Goal: Task Accomplishment & Management: Complete application form

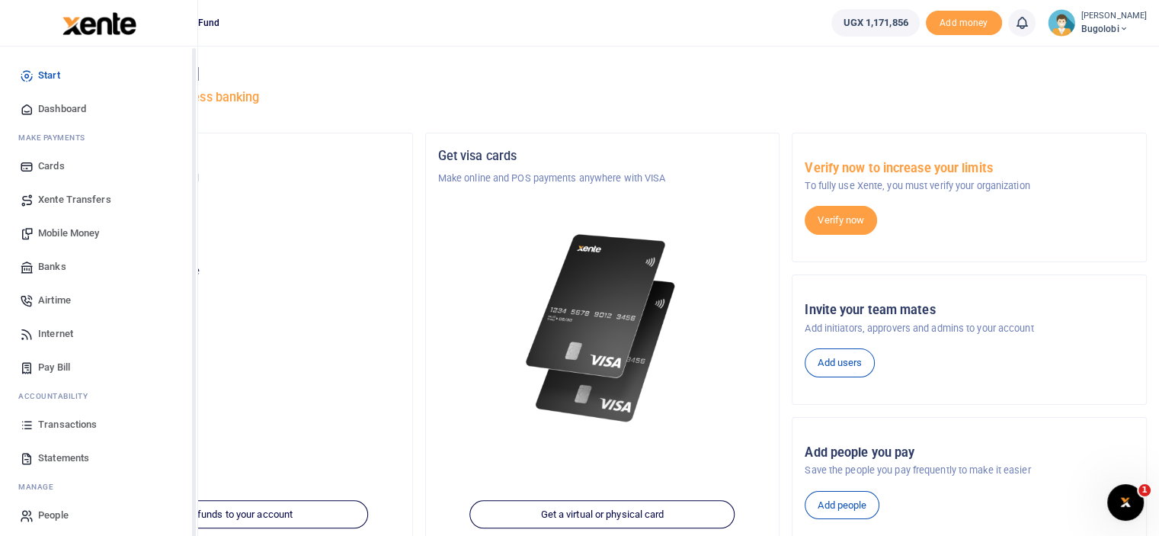
click at [82, 420] on span "Transactions" at bounding box center [67, 424] width 59 height 15
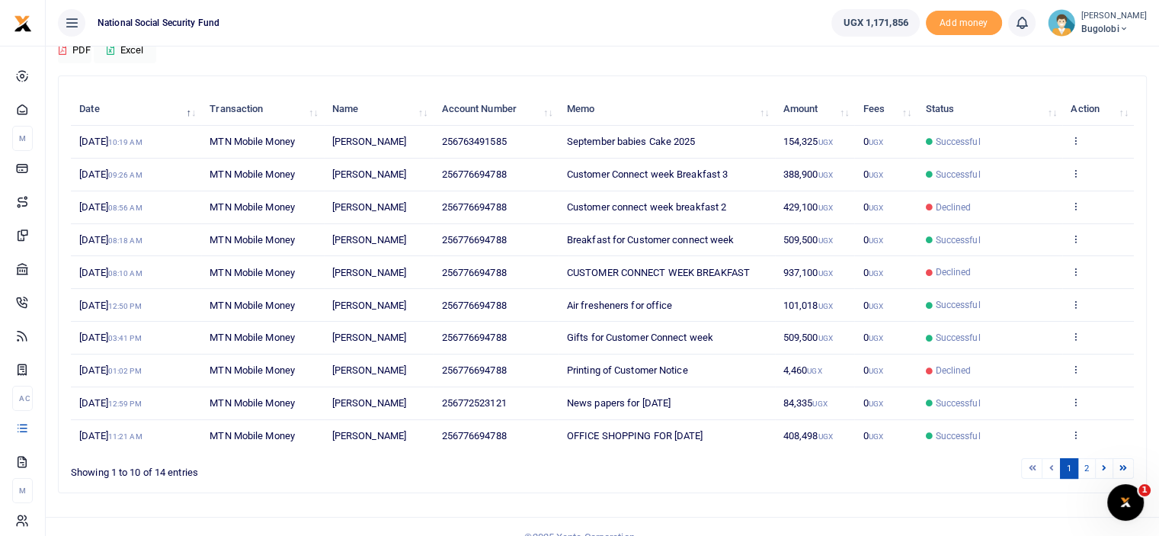
scroll to position [152, 0]
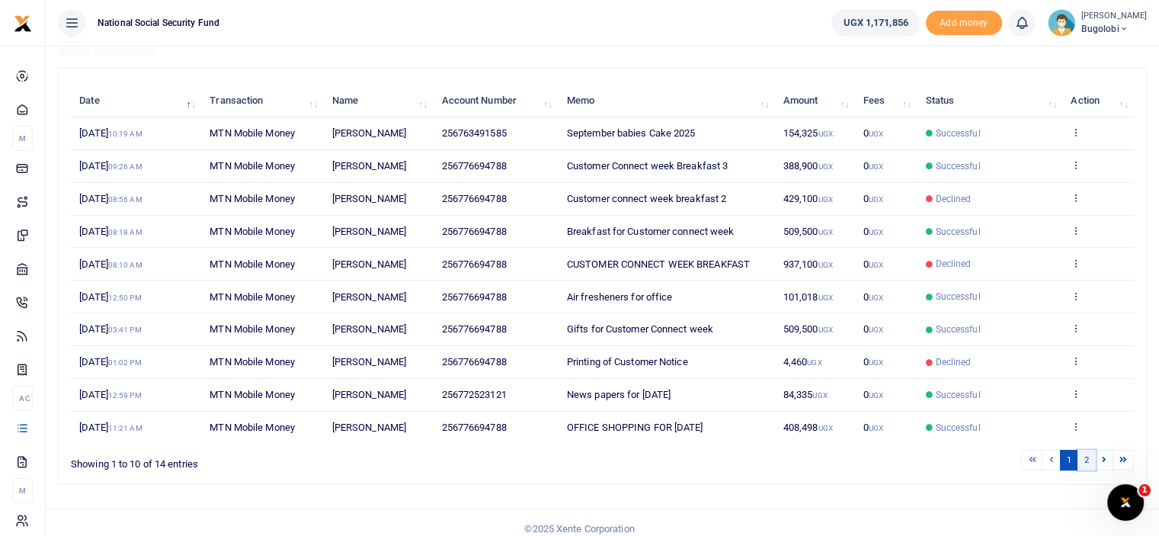
click at [1091, 457] on link "2" at bounding box center [1086, 459] width 18 height 21
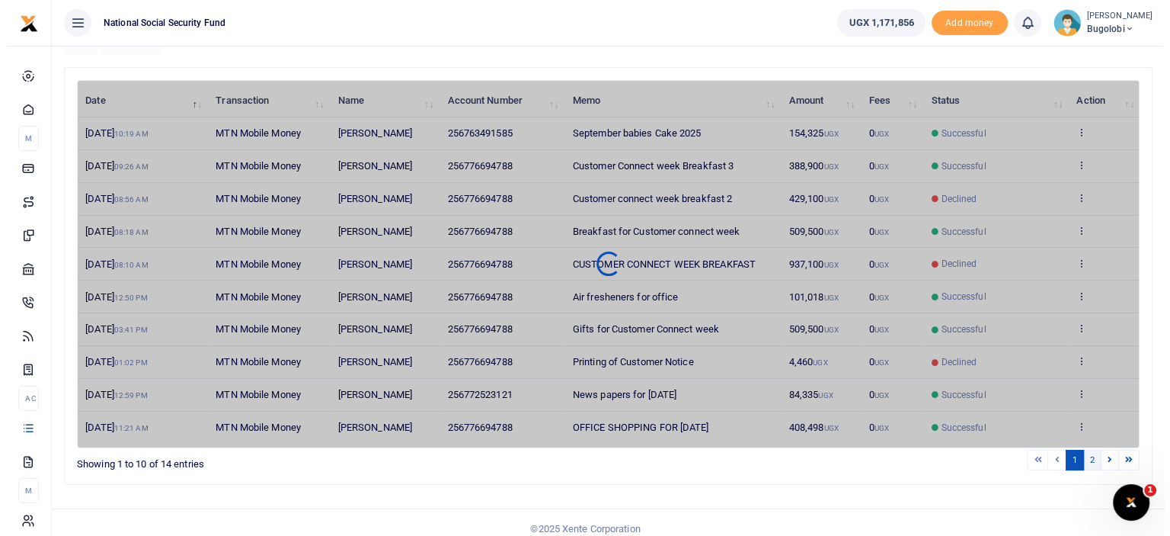
scroll to position [0, 0]
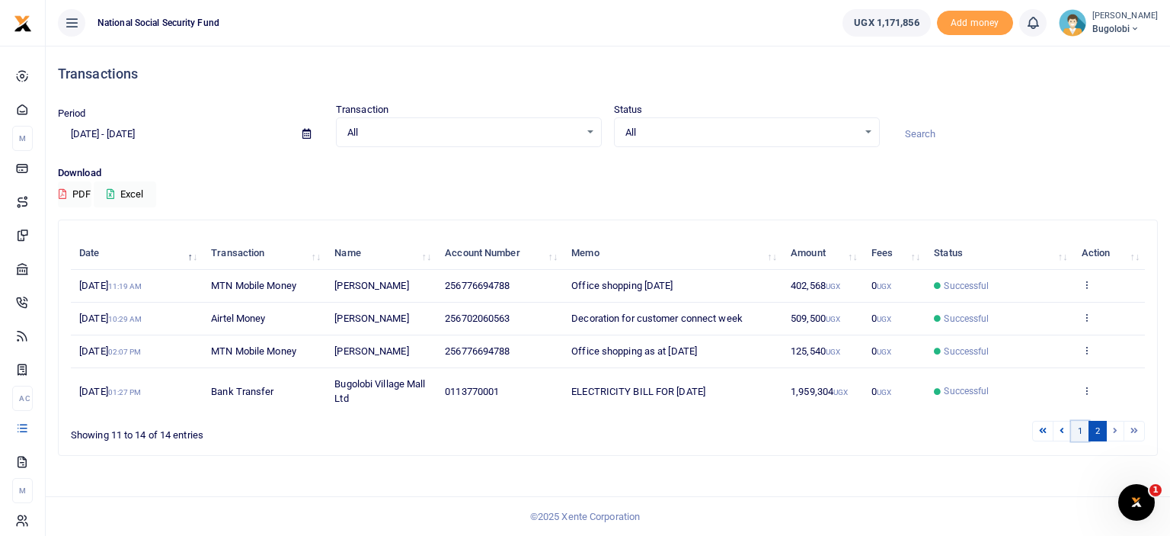
click at [1085, 430] on link "1" at bounding box center [1080, 430] width 18 height 21
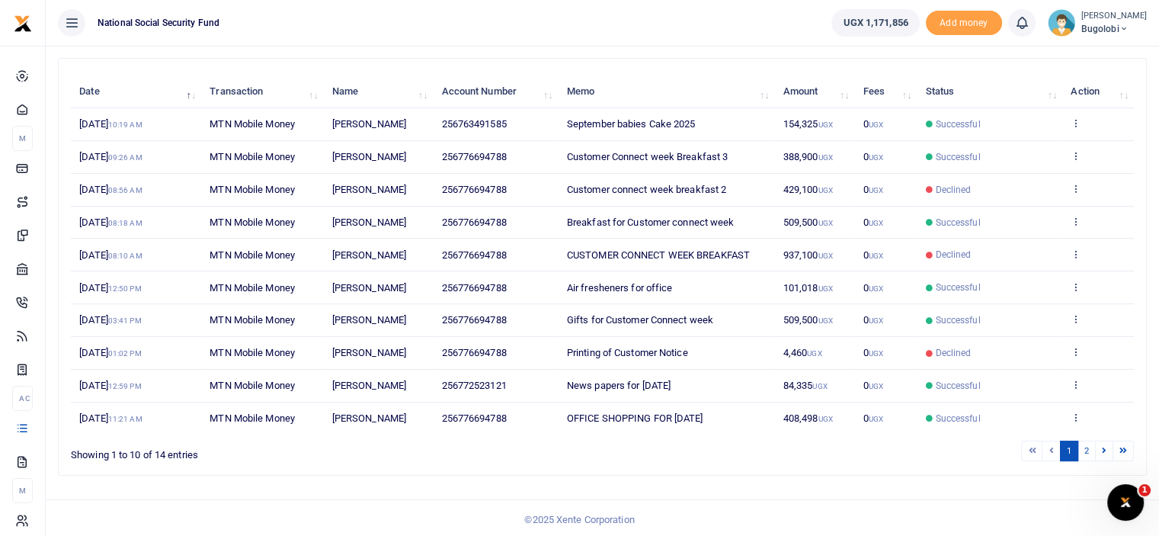
scroll to position [162, 0]
click at [1073, 415] on icon at bounding box center [1075, 416] width 10 height 11
click at [1034, 360] on link "View details" at bounding box center [1020, 358] width 120 height 21
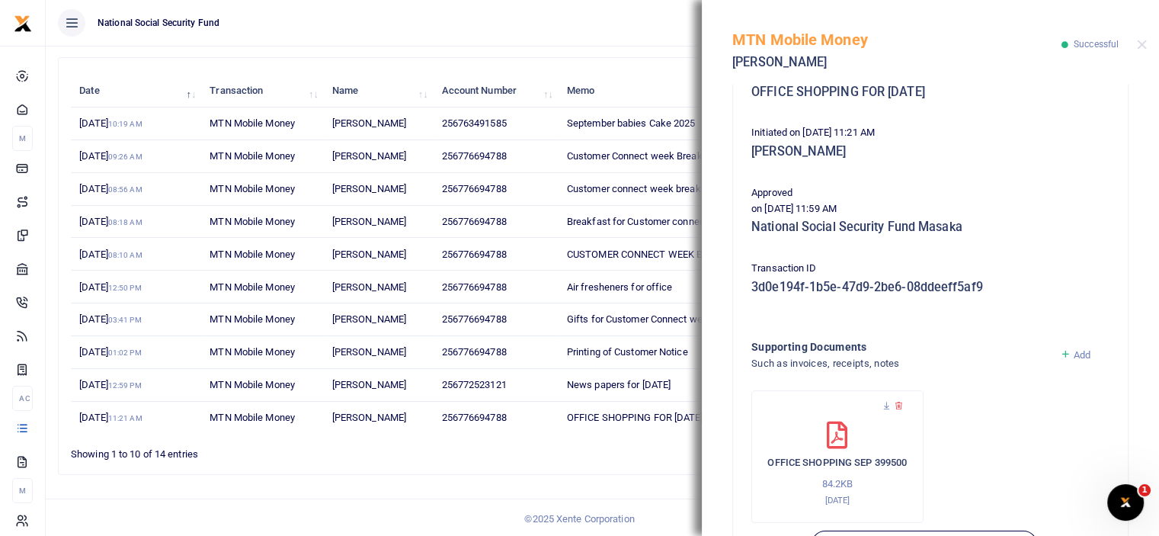
scroll to position [280, 0]
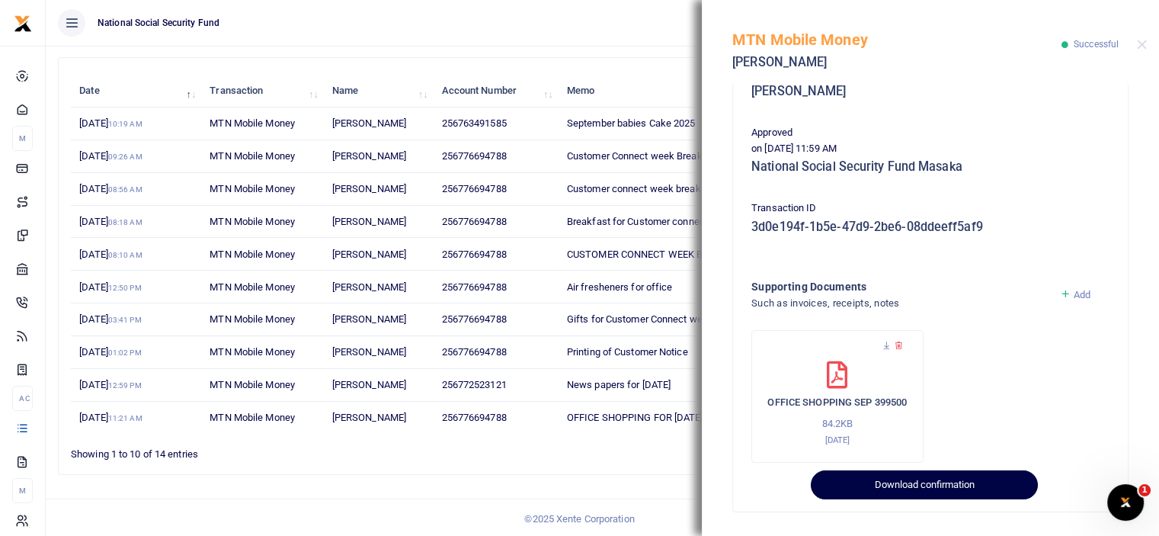
click at [921, 475] on button "Download confirmation" at bounding box center [924, 484] width 226 height 29
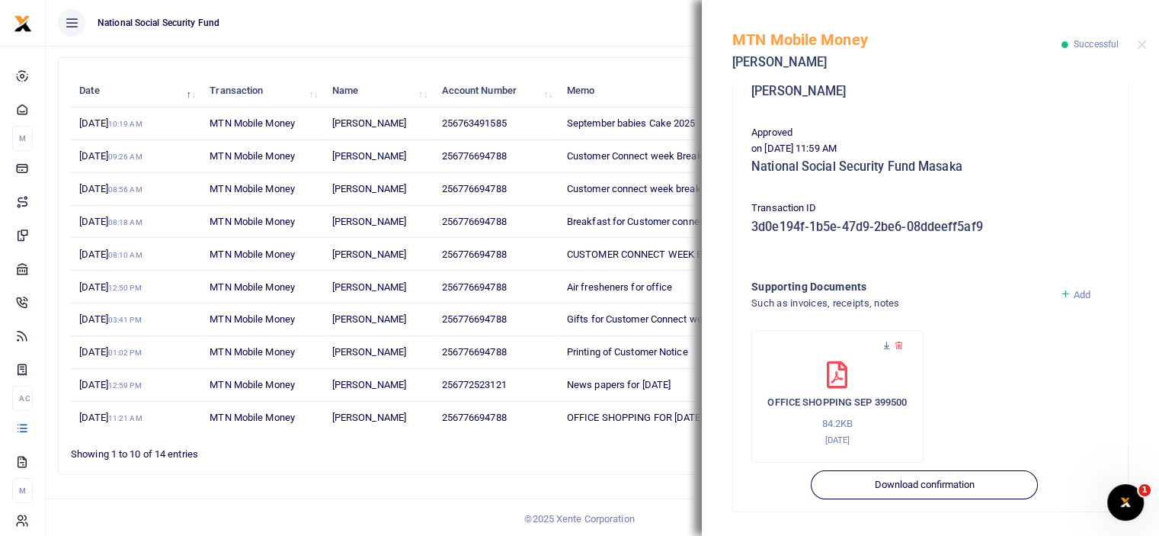
click at [884, 344] on icon at bounding box center [886, 346] width 10 height 10
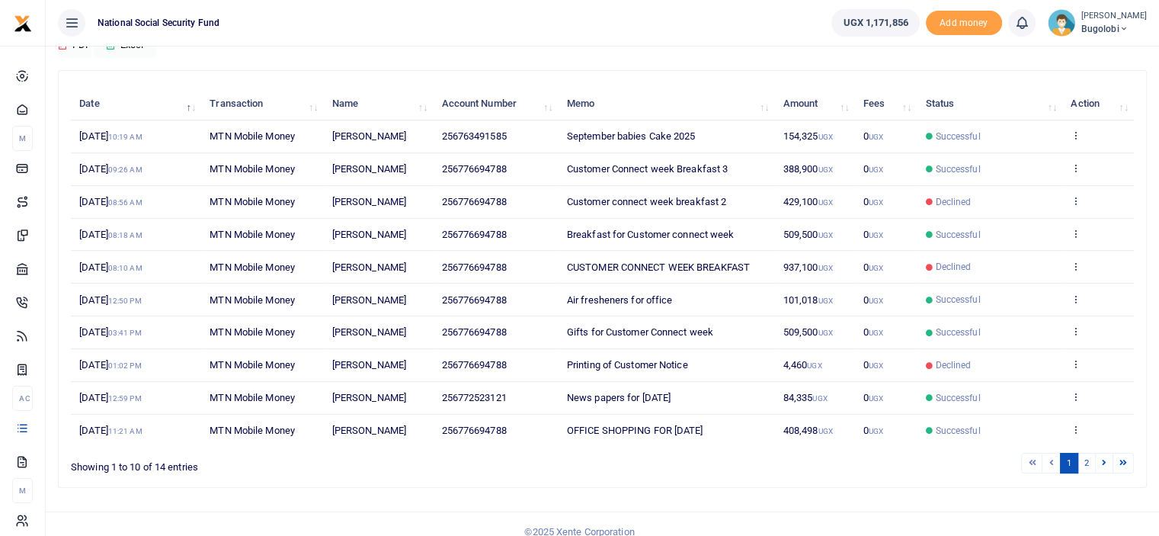
scroll to position [162, 0]
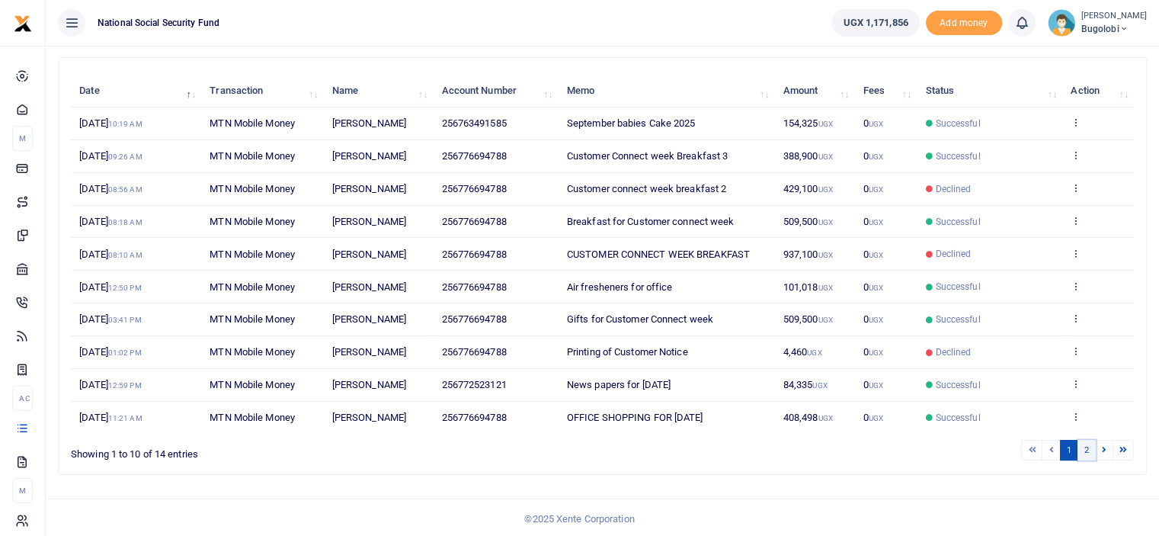
click at [1087, 447] on link "2" at bounding box center [1086, 450] width 18 height 21
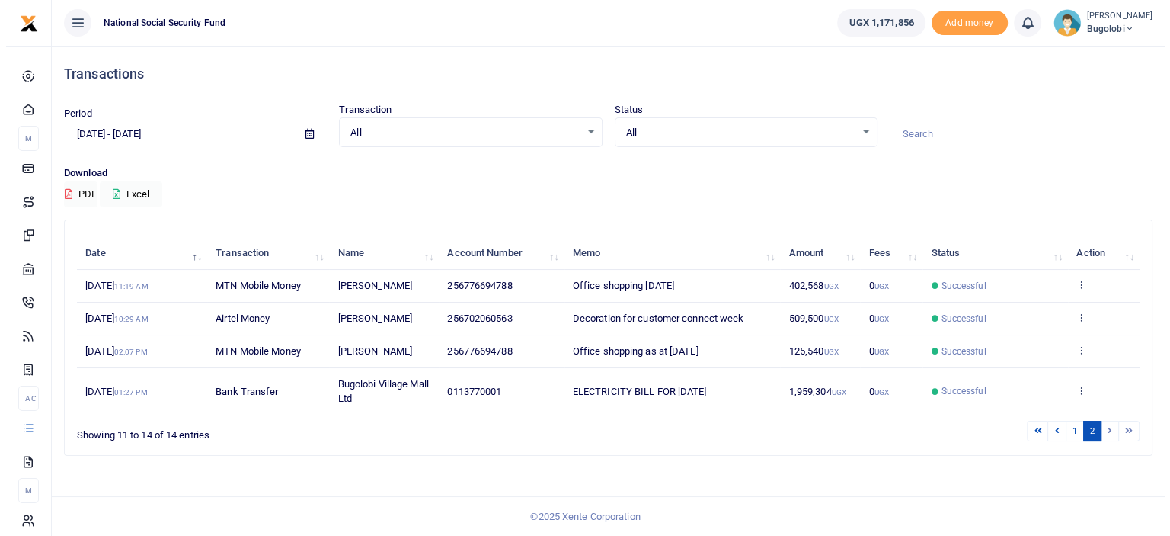
scroll to position [0, 0]
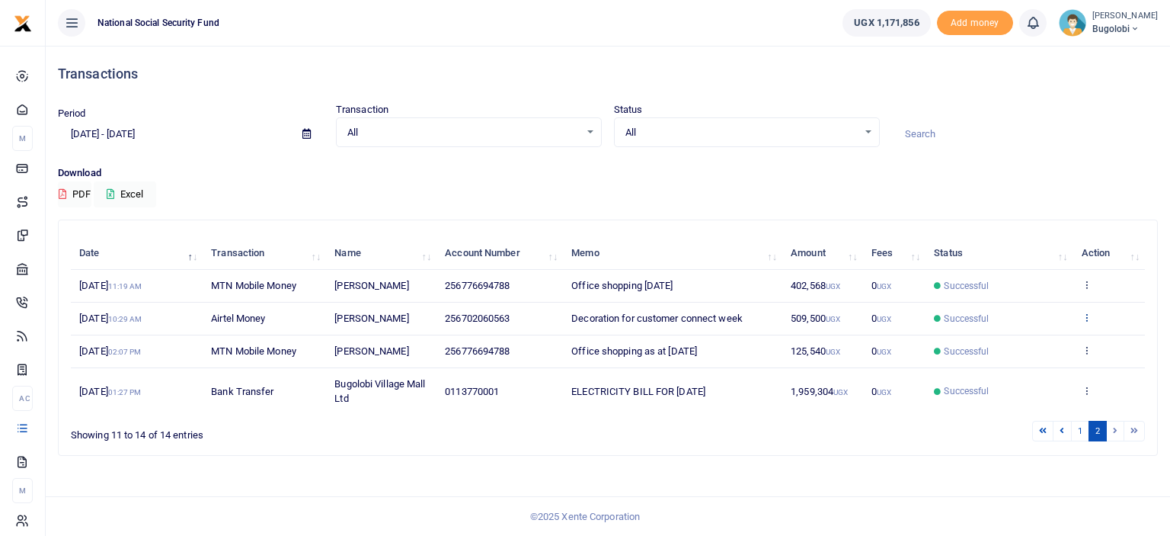
click at [1083, 316] on icon at bounding box center [1087, 317] width 10 height 11
click at [1034, 338] on link "View details" at bounding box center [1030, 342] width 120 height 21
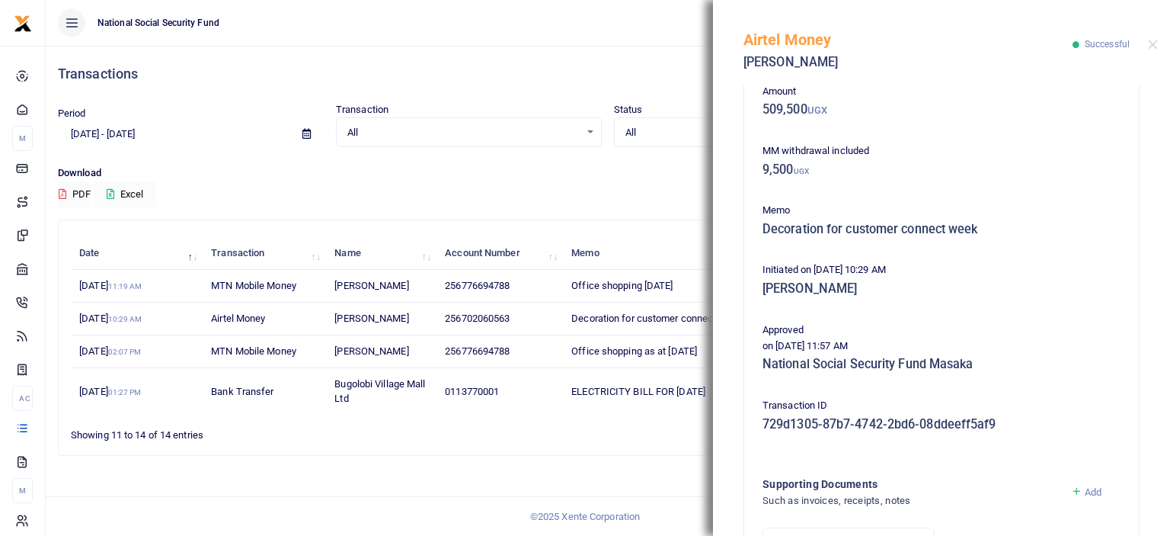
scroll to position [280, 0]
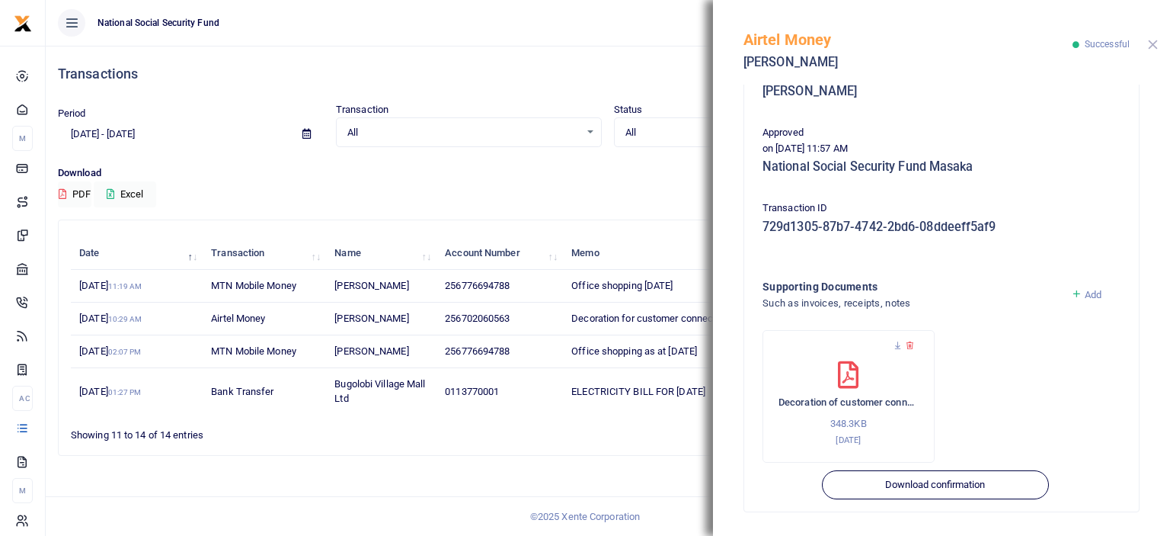
click at [1149, 42] on button "Close" at bounding box center [1153, 45] width 10 height 10
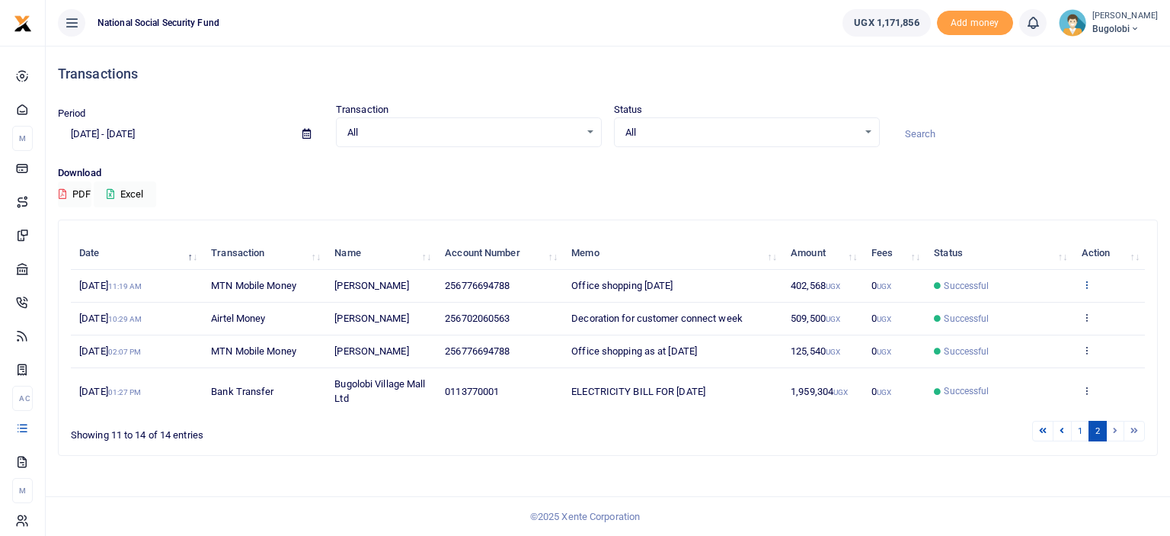
click at [1091, 281] on icon at bounding box center [1087, 284] width 10 height 11
click at [1038, 313] on link "View details" at bounding box center [1030, 309] width 120 height 21
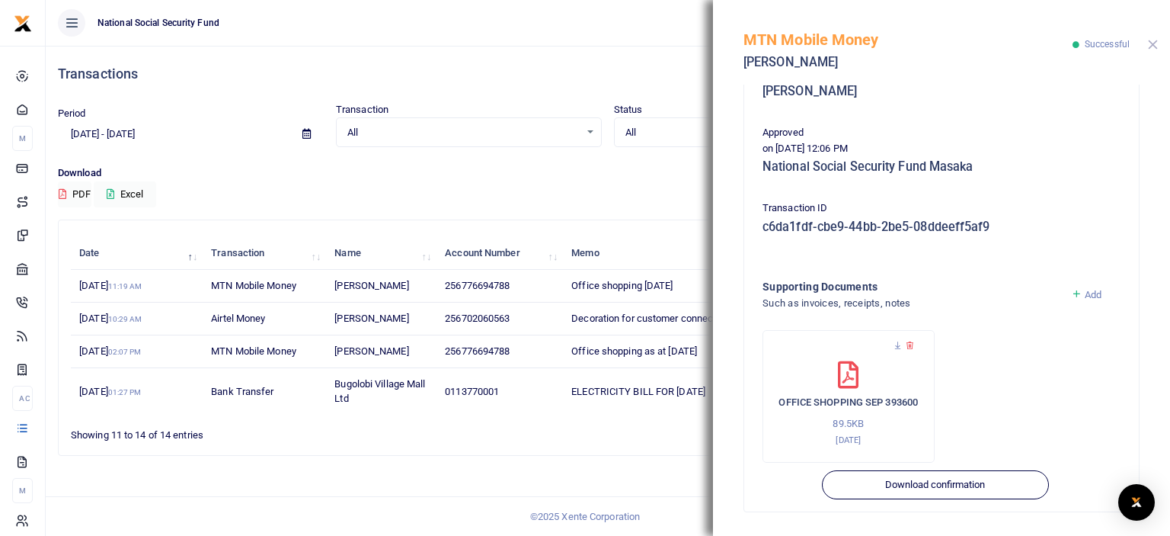
click at [1155, 49] on button "Close" at bounding box center [1153, 45] width 10 height 10
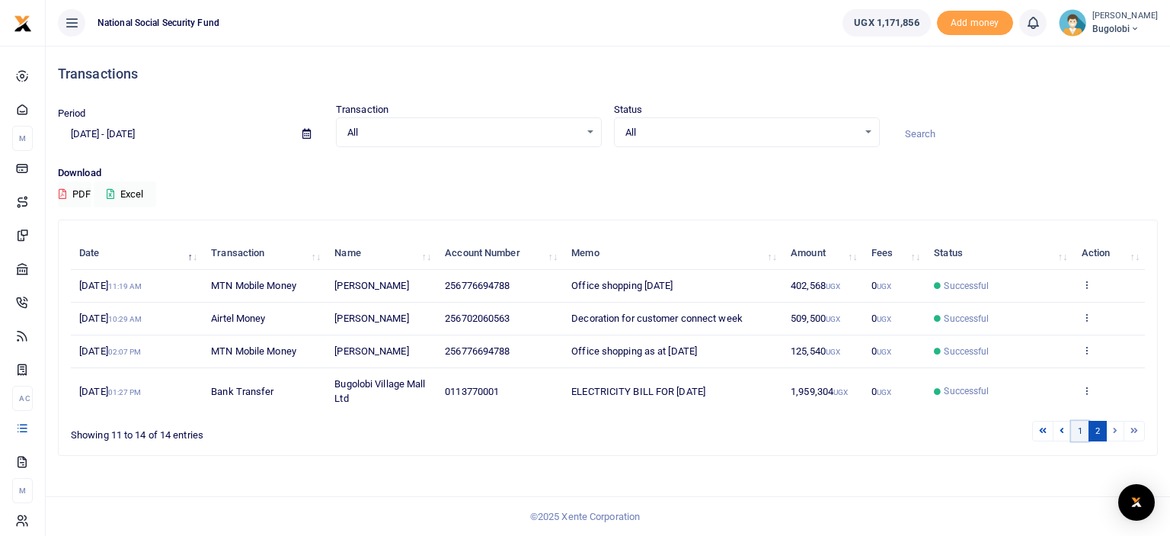
click at [1085, 432] on link "1" at bounding box center [1080, 430] width 18 height 21
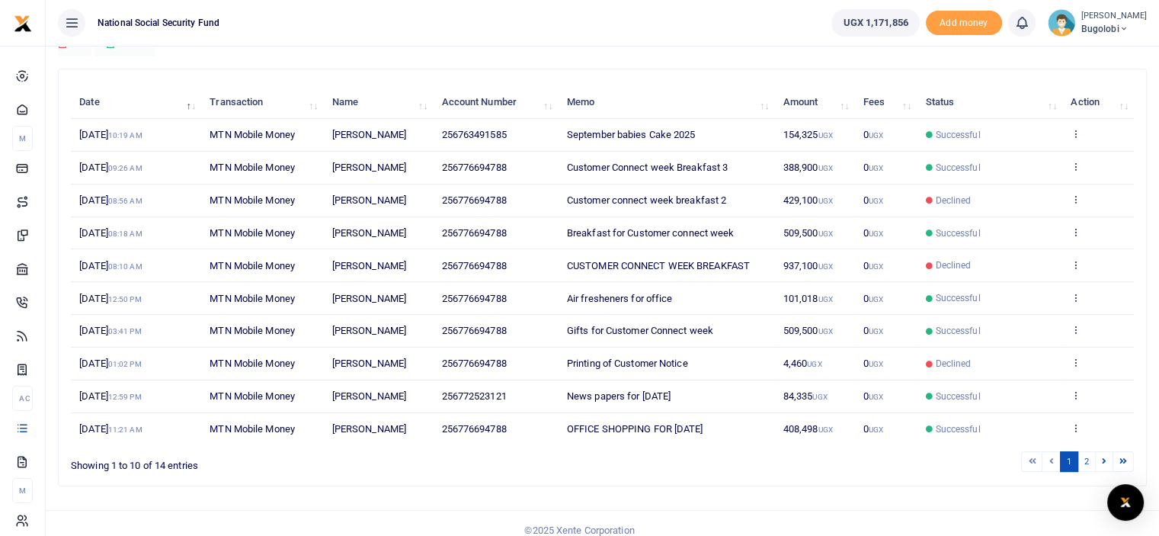
scroll to position [162, 0]
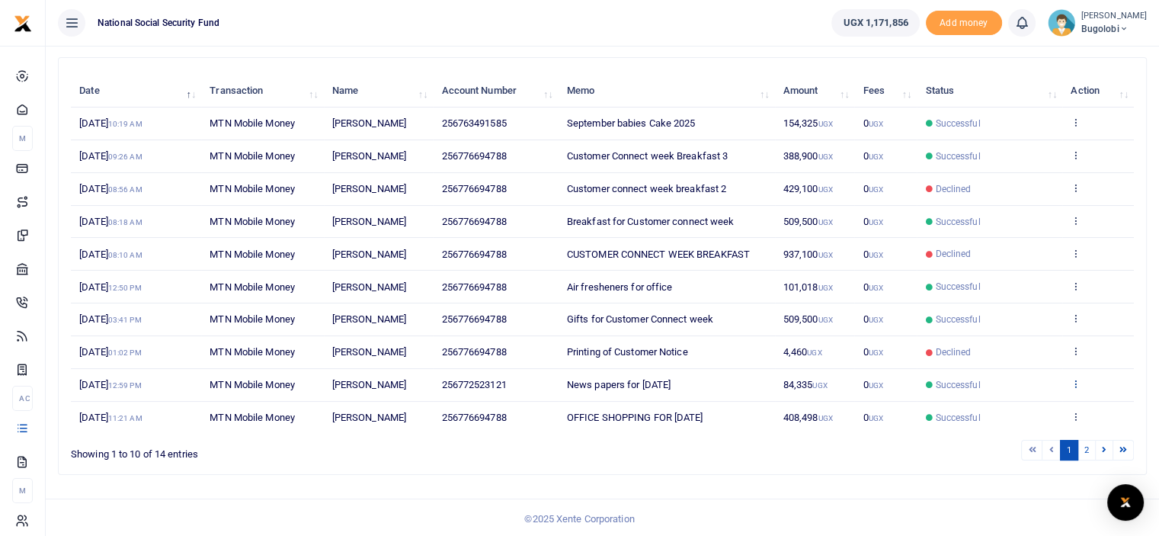
click at [1073, 379] on icon at bounding box center [1075, 383] width 10 height 11
click at [1020, 407] on link "View details" at bounding box center [1020, 407] width 120 height 21
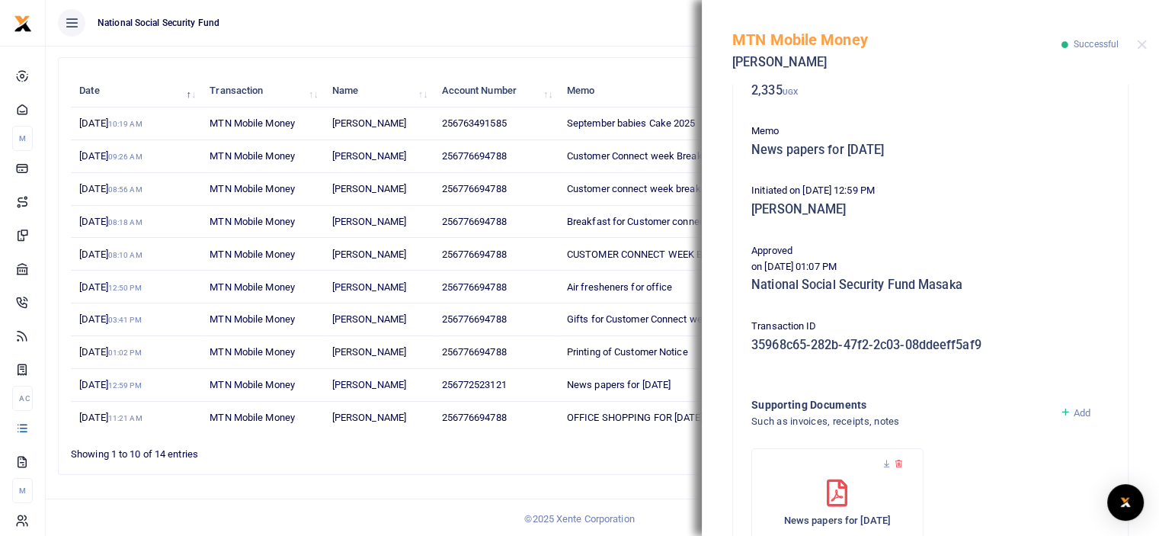
scroll to position [280, 0]
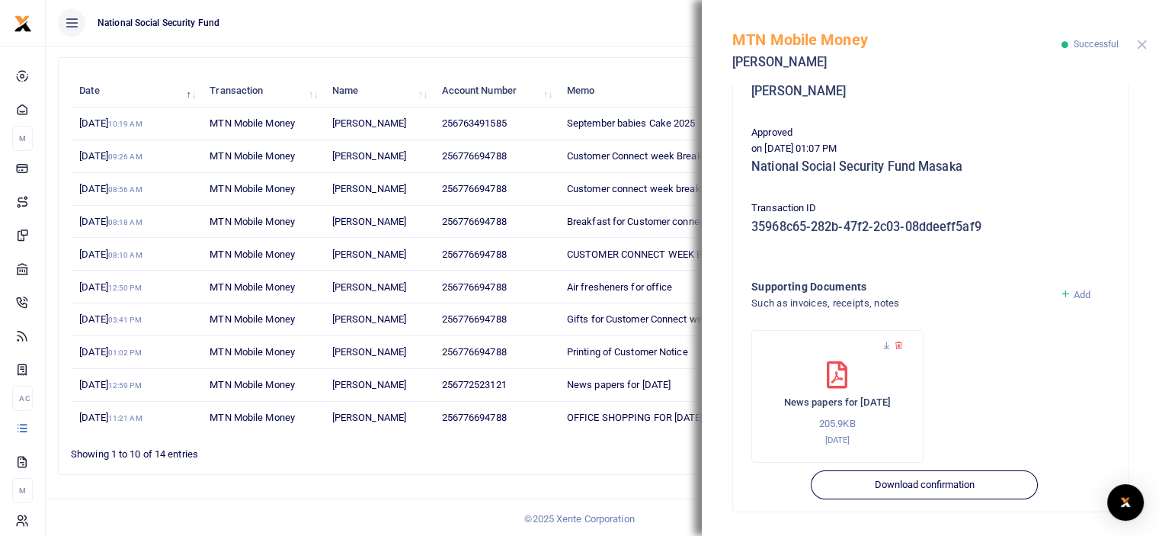
click at [1144, 47] on button "Close" at bounding box center [1142, 45] width 10 height 10
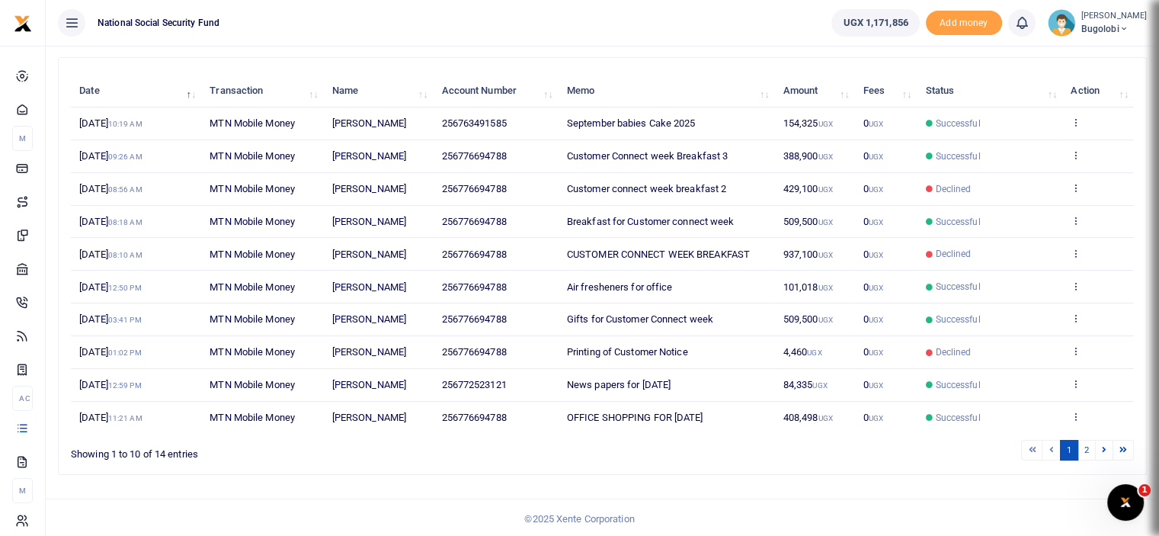
scroll to position [0, 0]
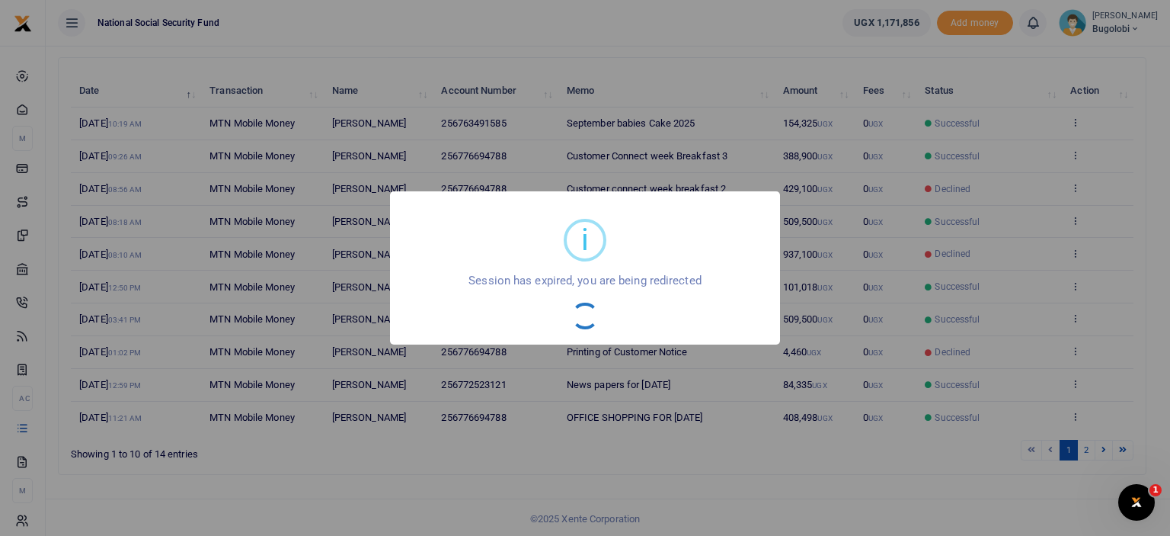
click at [631, 43] on div "i × Session has expired, you are being redirected OK No Cancel" at bounding box center [585, 268] width 1170 height 536
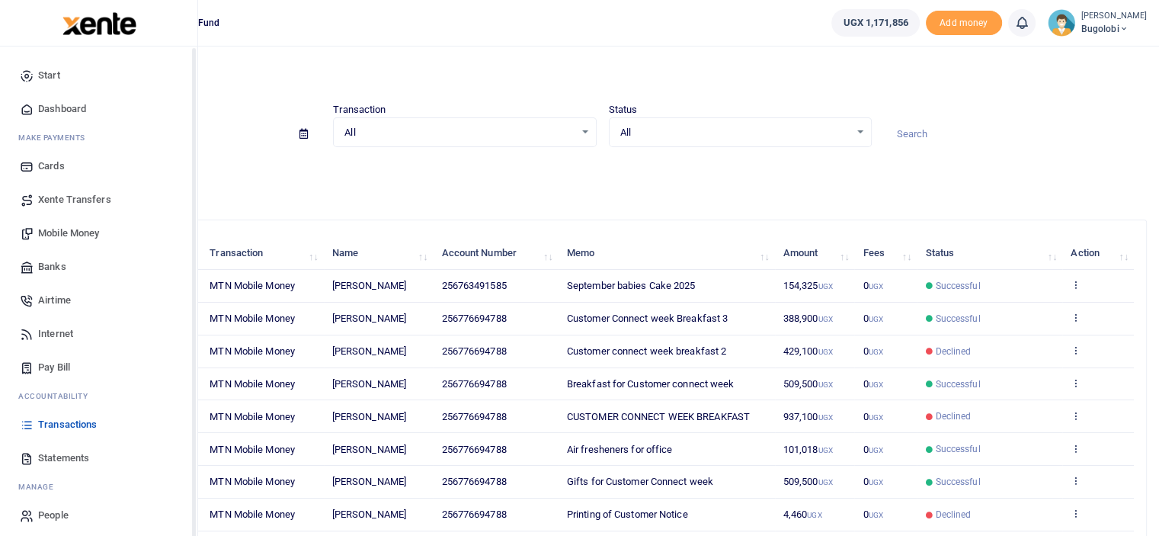
click at [53, 103] on span "Dashboard" at bounding box center [62, 108] width 48 height 15
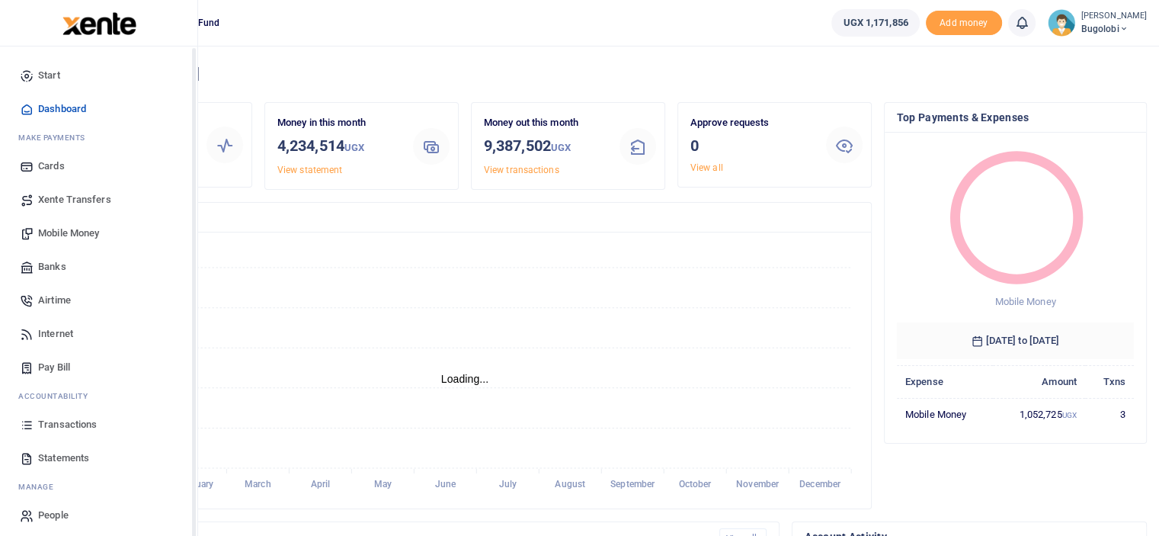
scroll to position [12, 12]
click at [70, 231] on span "Mobile Money" at bounding box center [68, 232] width 61 height 15
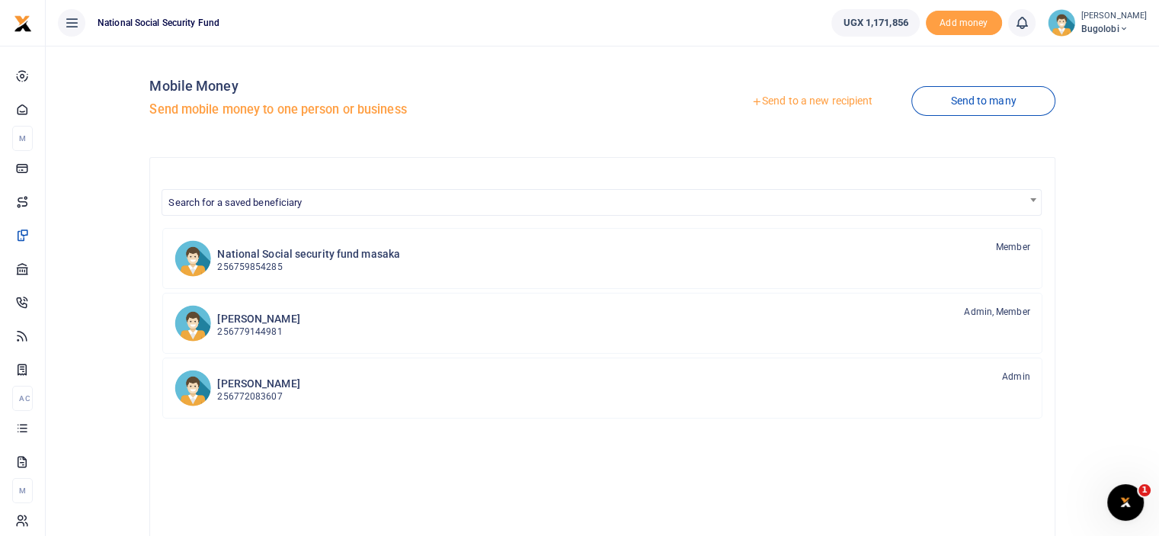
click at [817, 100] on link "Send to a new recipient" at bounding box center [811, 101] width 199 height 27
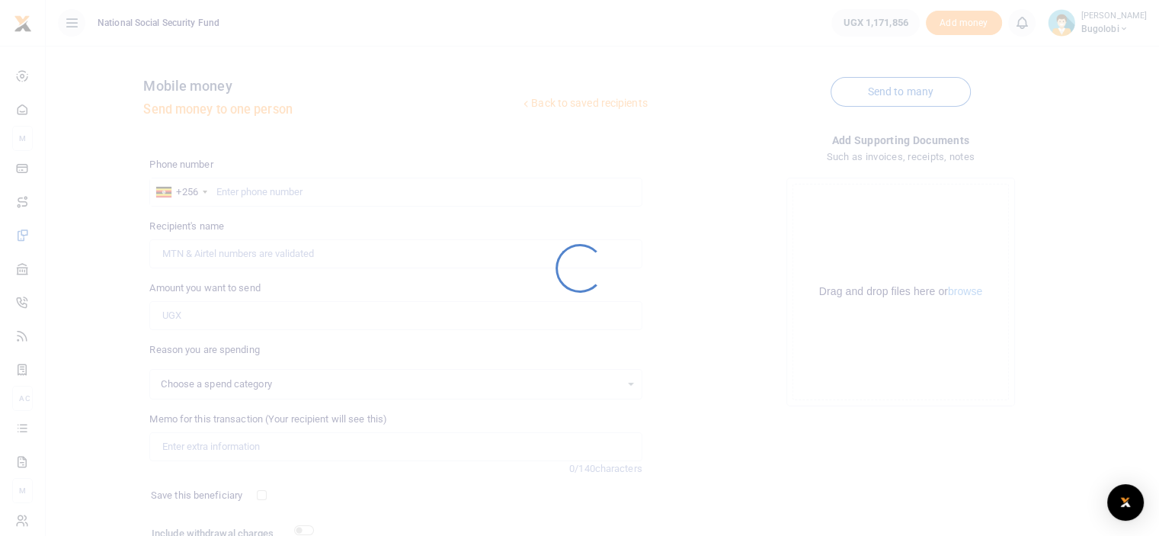
select select
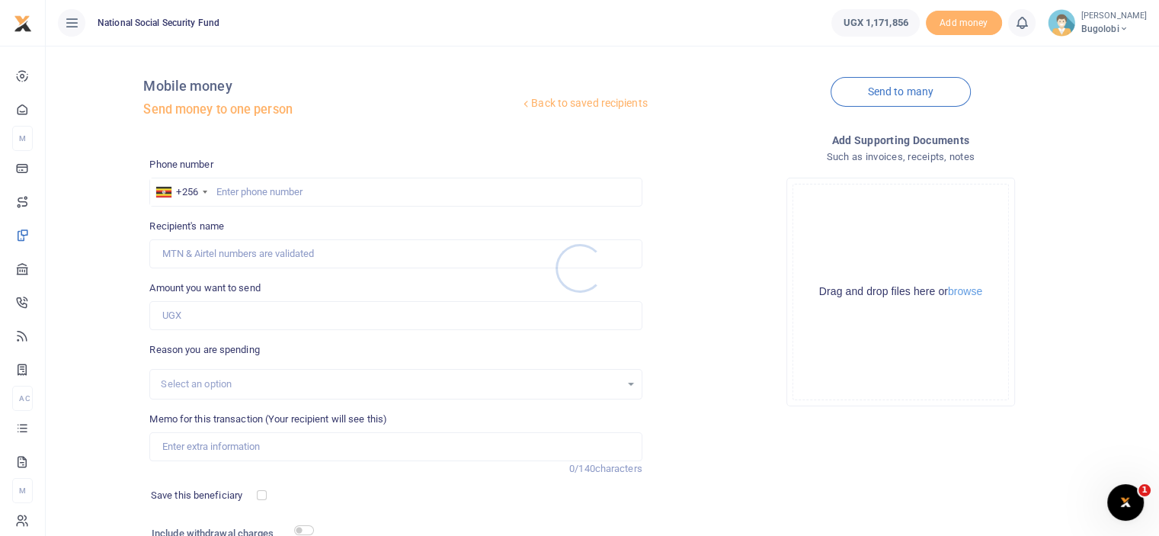
click at [323, 198] on div at bounding box center [579, 268] width 1159 height 536
click at [338, 191] on input "text" at bounding box center [395, 191] width 492 height 29
type input "776694788"
type input "[PERSON_NAME]"
type input "776694788"
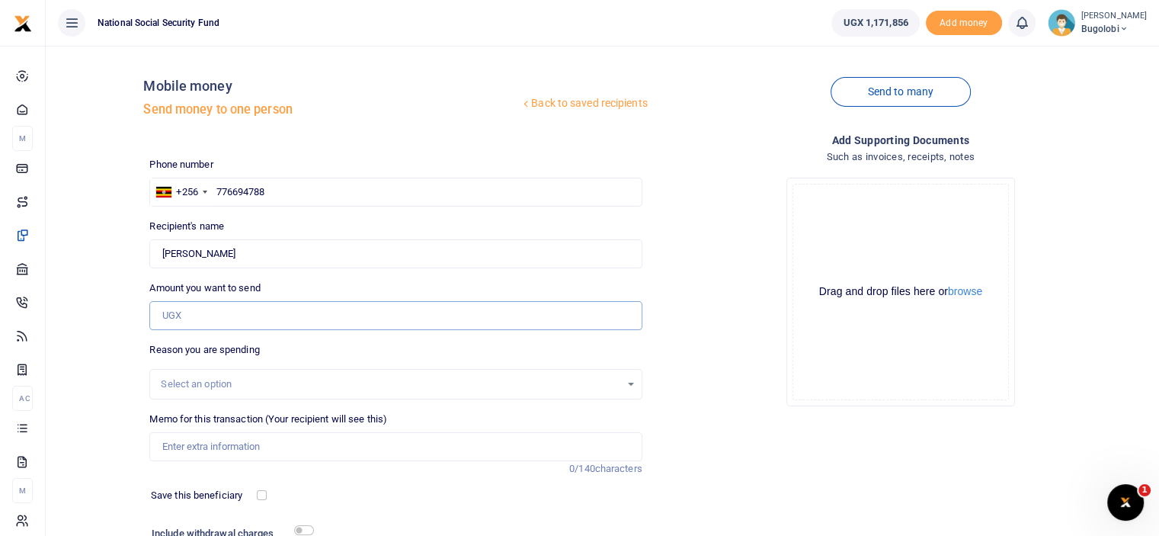
click at [277, 308] on input "Amount you want to send" at bounding box center [395, 315] width 492 height 29
type input "257,000"
click at [710, 382] on div "Drop your files here Drag and drop files here or browse Powered by Uppy" at bounding box center [900, 291] width 492 height 253
click at [229, 444] on input "Memo for this transaction (Your recipient will see this)" at bounding box center [395, 446] width 492 height 29
type input "Customer confectioneries and foil"
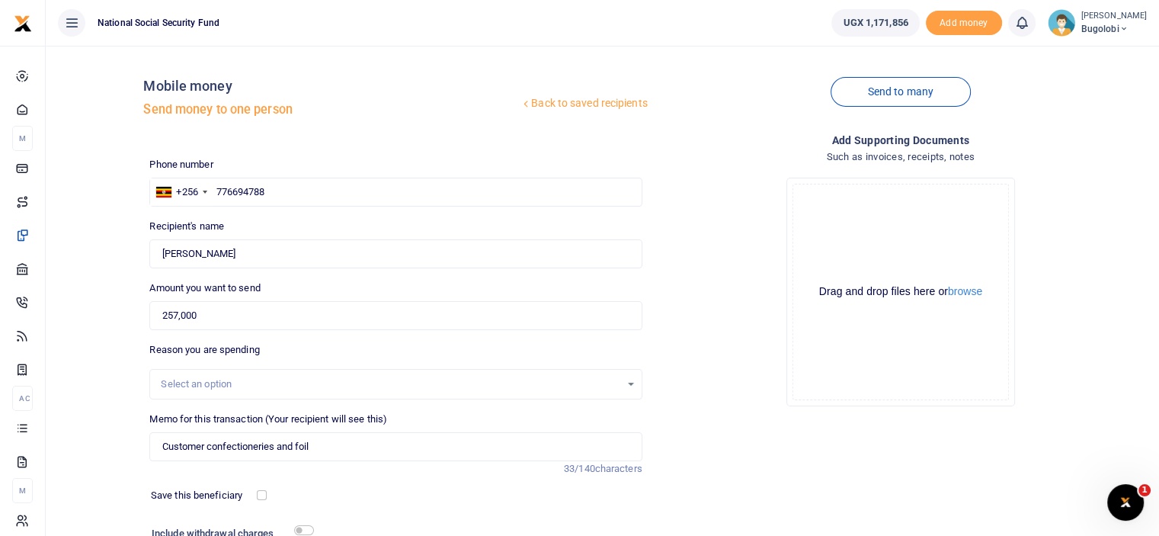
click at [728, 405] on div "Drop your files here Drag and drop files here or browse Powered by Uppy" at bounding box center [900, 291] width 492 height 253
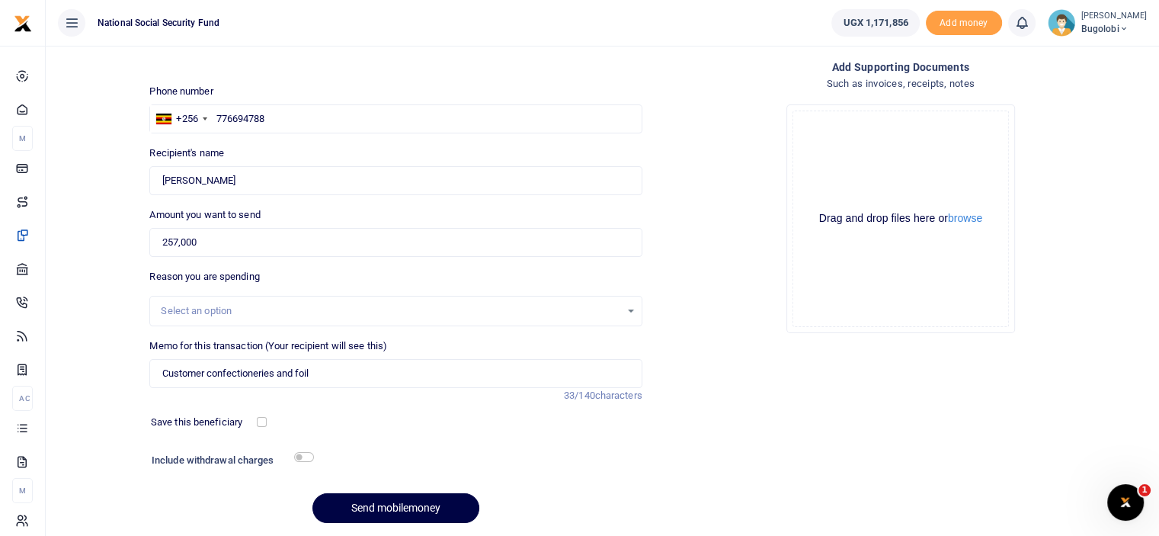
scroll to position [123, 0]
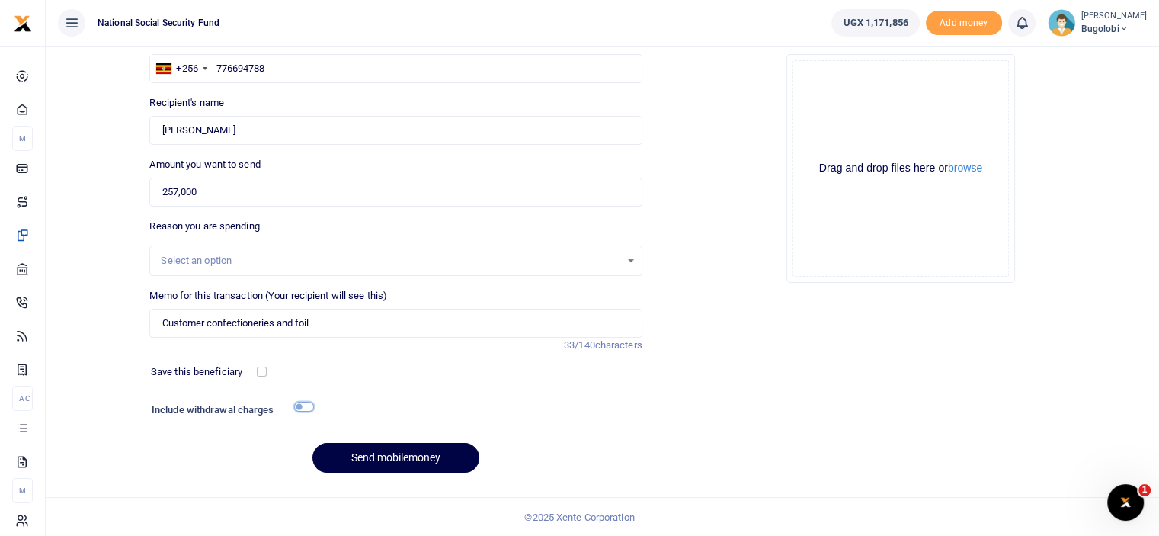
click at [299, 403] on input "checkbox" at bounding box center [304, 406] width 20 height 10
checkbox input "true"
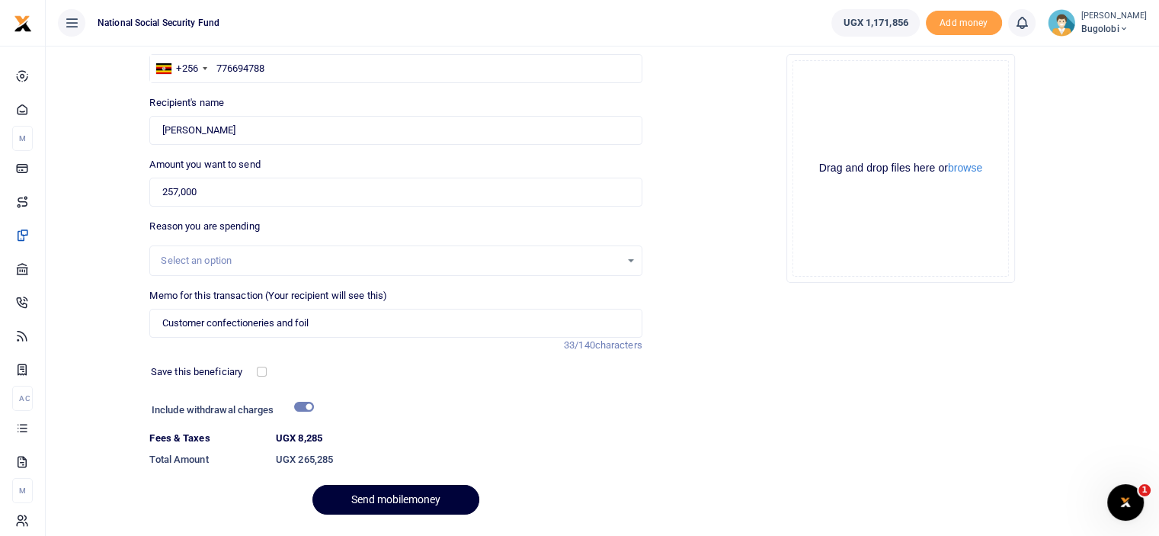
click at [420, 499] on button "Send mobilemoney" at bounding box center [395, 499] width 167 height 30
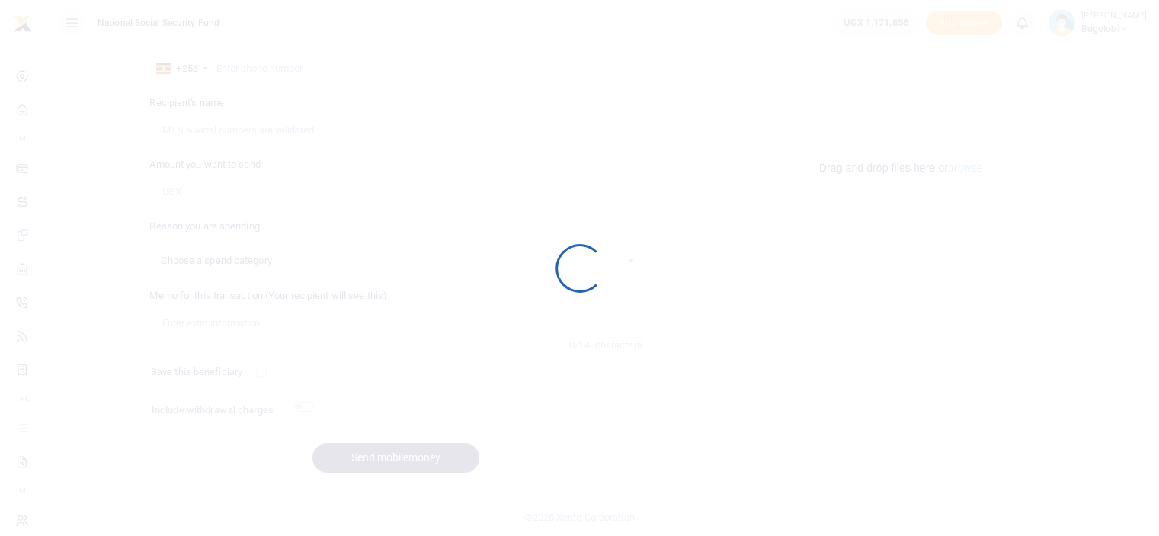
select select
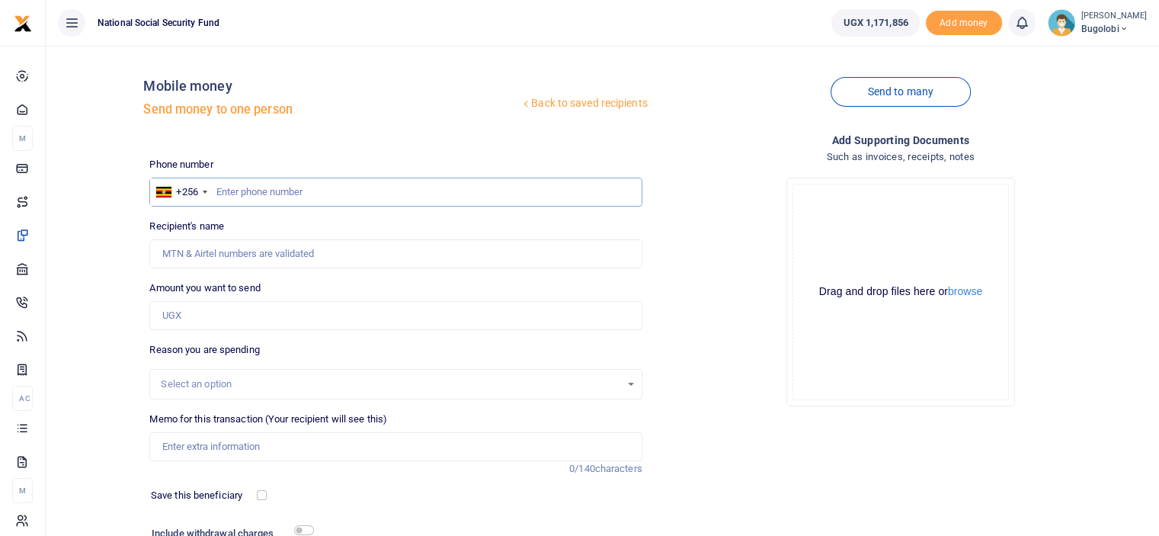
click at [317, 194] on input "text" at bounding box center [395, 191] width 492 height 29
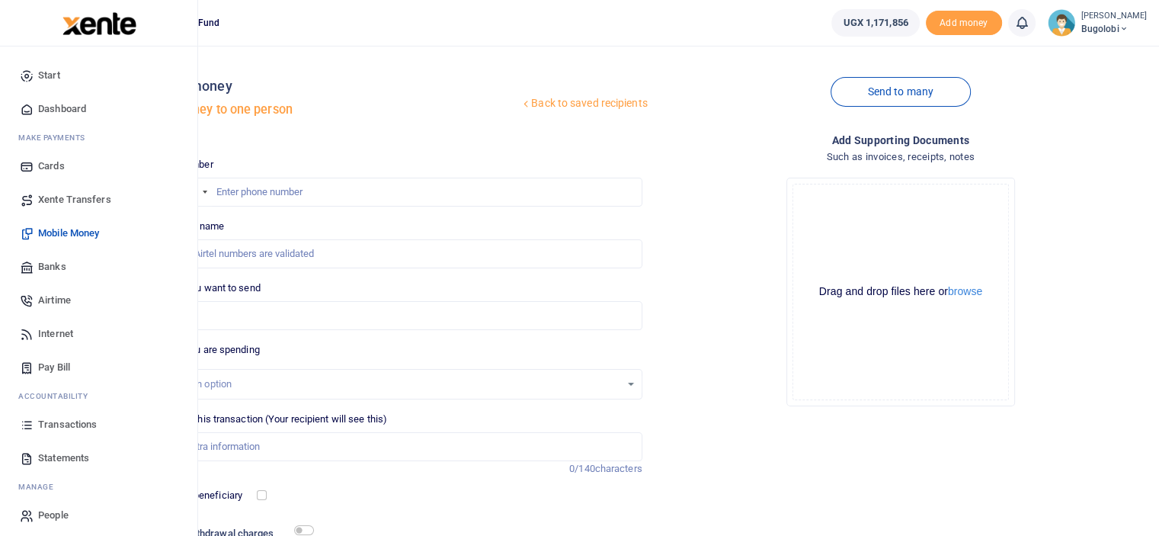
click at [57, 411] on link "Transactions" at bounding box center [98, 425] width 173 height 34
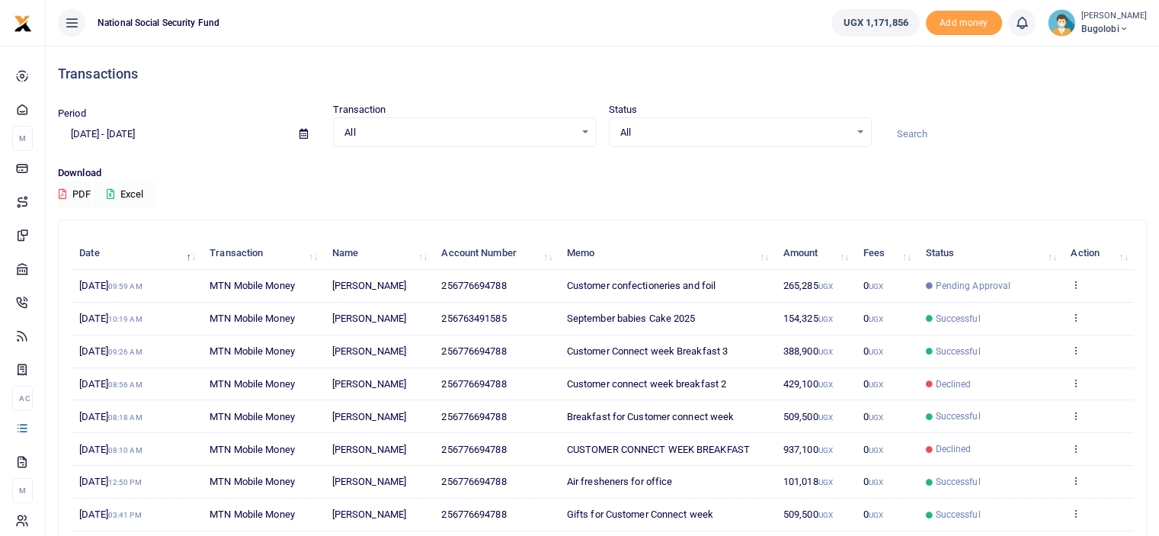
click at [1073, 417] on icon at bounding box center [1075, 415] width 10 height 11
click at [1022, 443] on link "View details" at bounding box center [1020, 440] width 120 height 21
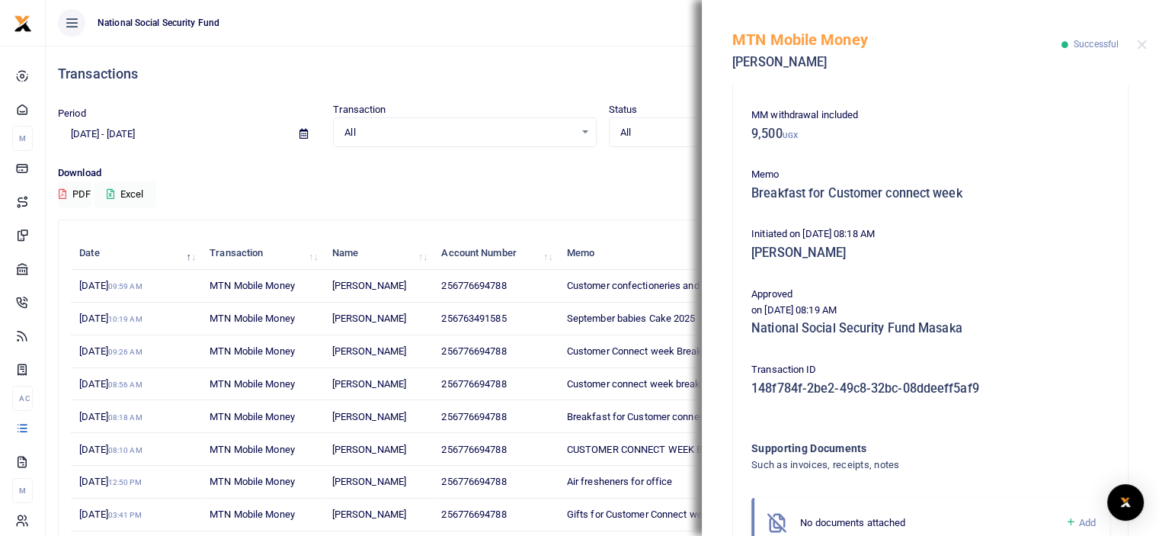
scroll to position [215, 0]
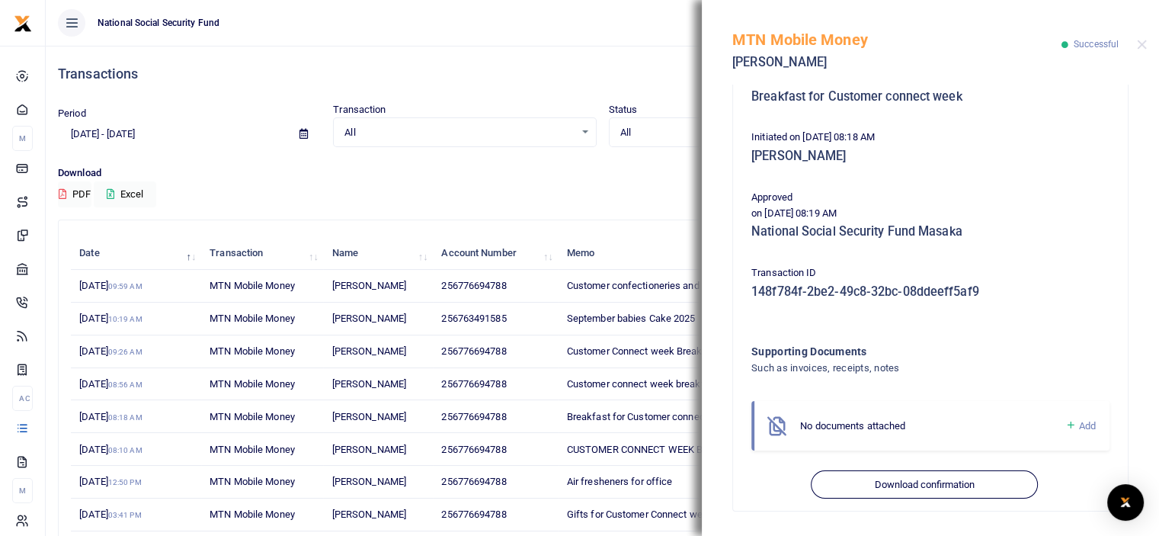
click at [1079, 430] on span "Add" at bounding box center [1087, 425] width 17 height 11
click at [1079, 428] on span "Add" at bounding box center [1087, 425] width 17 height 11
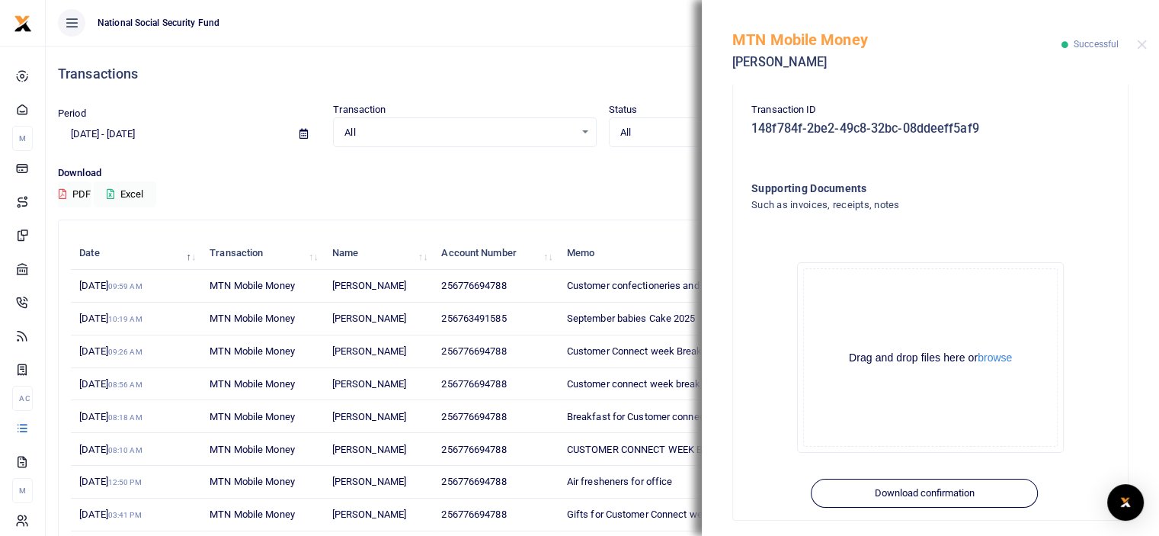
scroll to position [385, 0]
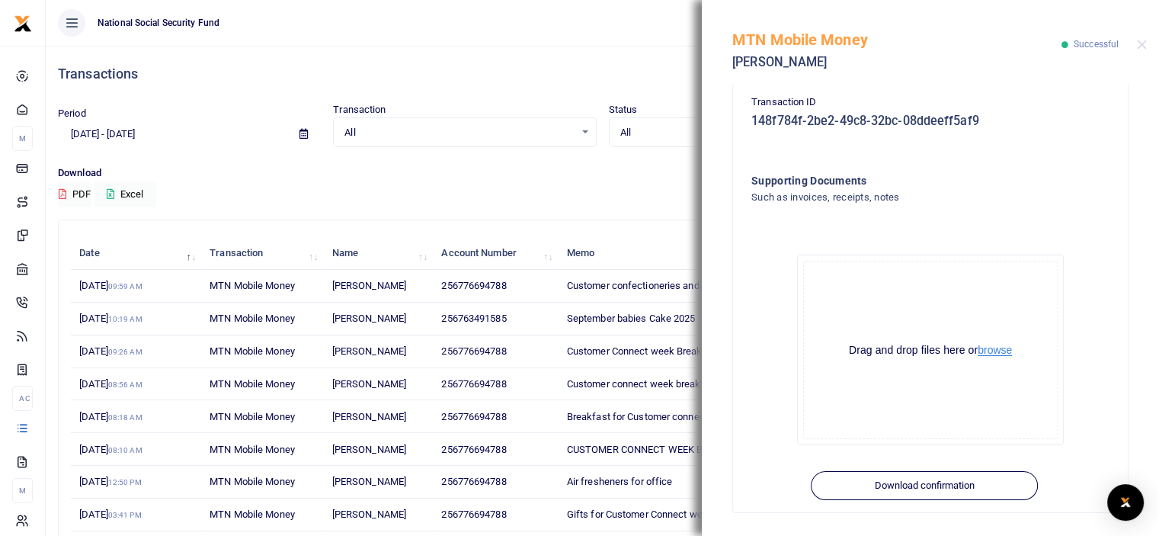
click at [990, 352] on button "browse" at bounding box center [994, 349] width 34 height 11
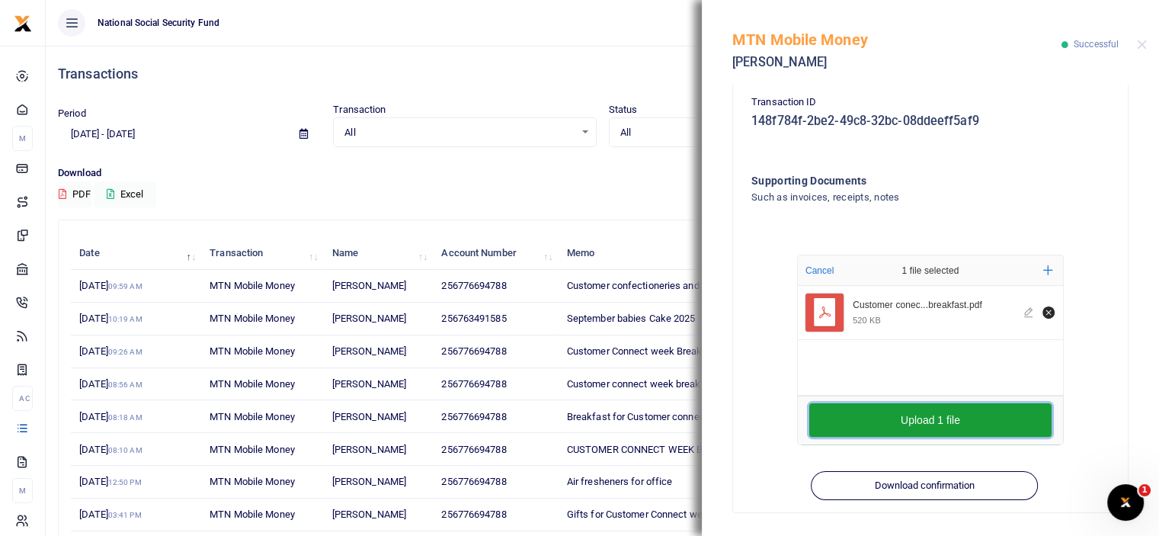
click at [852, 425] on button "Upload 1 file" at bounding box center [930, 420] width 242 height 34
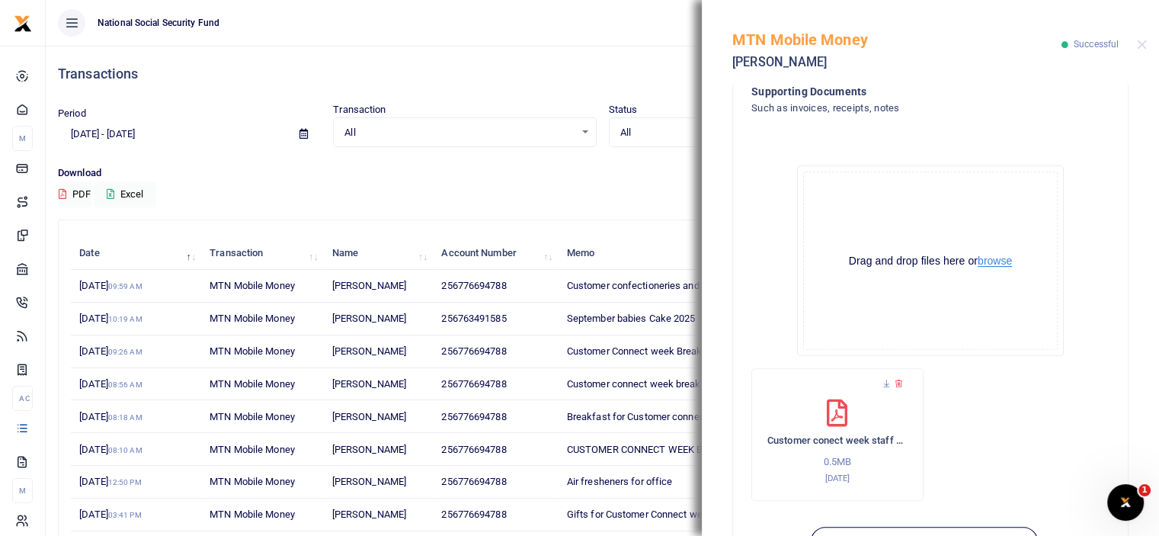
scroll to position [530, 0]
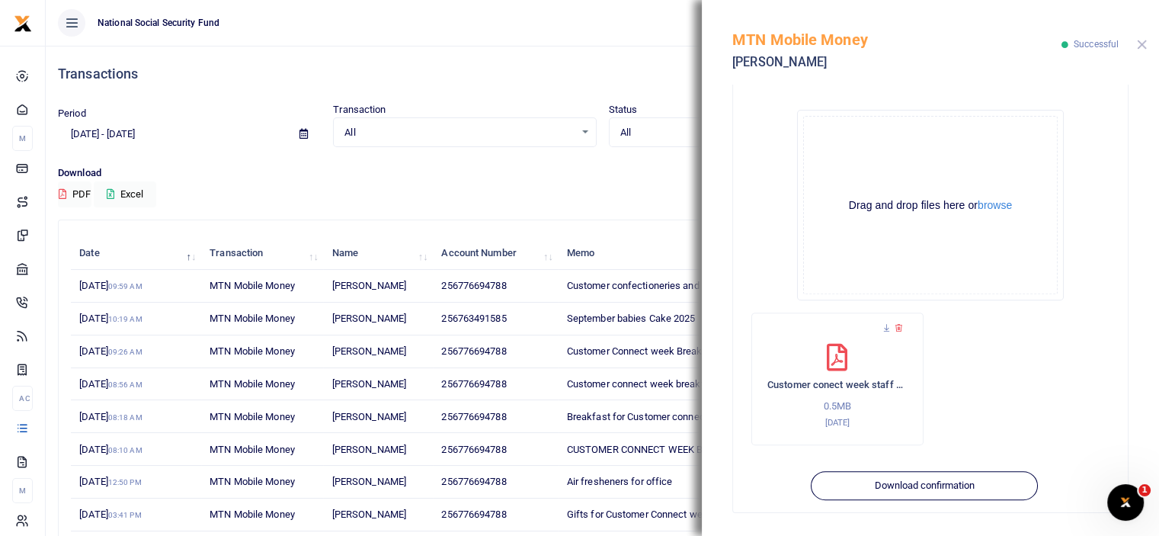
click at [1140, 41] on button "Close" at bounding box center [1142, 45] width 10 height 10
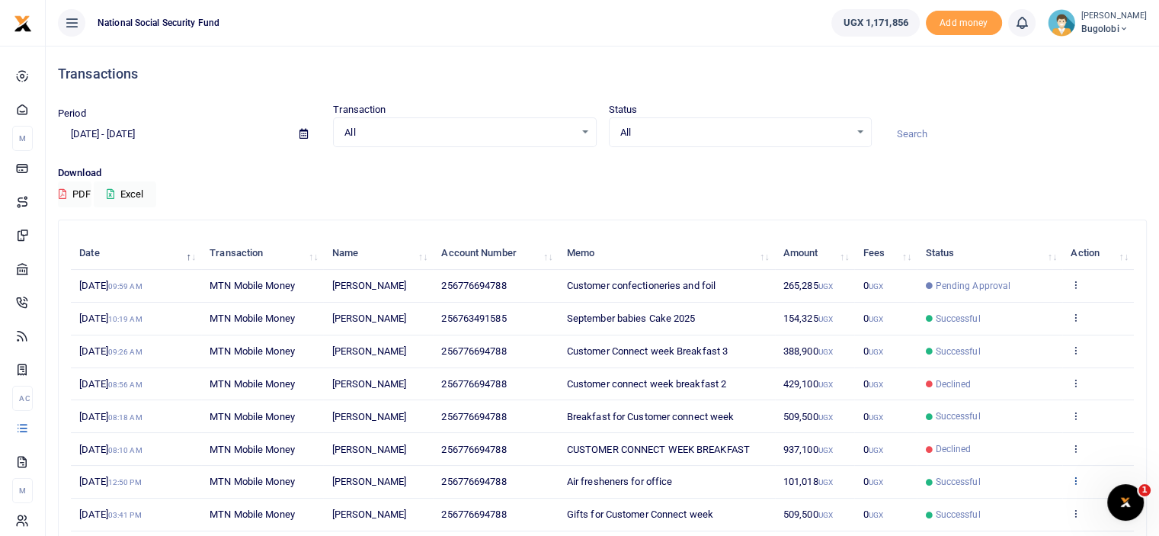
click at [1073, 481] on icon at bounding box center [1075, 480] width 10 height 11
click at [1009, 425] on link "View details" at bounding box center [1020, 423] width 120 height 21
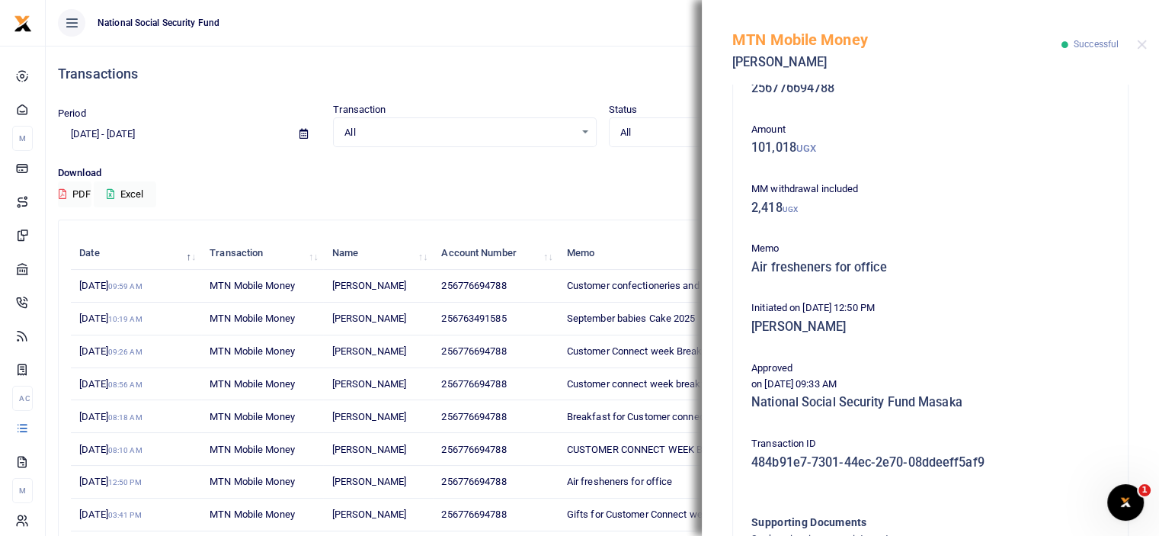
scroll to position [215, 0]
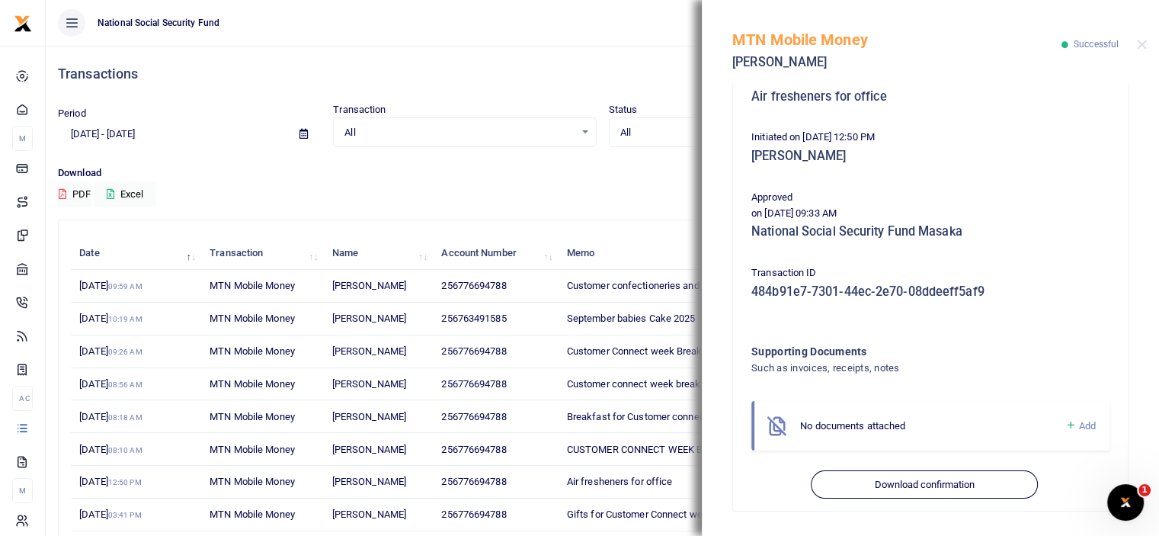
click at [1135, 42] on div "MTN Mobile Money [PERSON_NAME] Successful" at bounding box center [930, 42] width 457 height 85
click at [1138, 48] on button "Close" at bounding box center [1142, 45] width 10 height 10
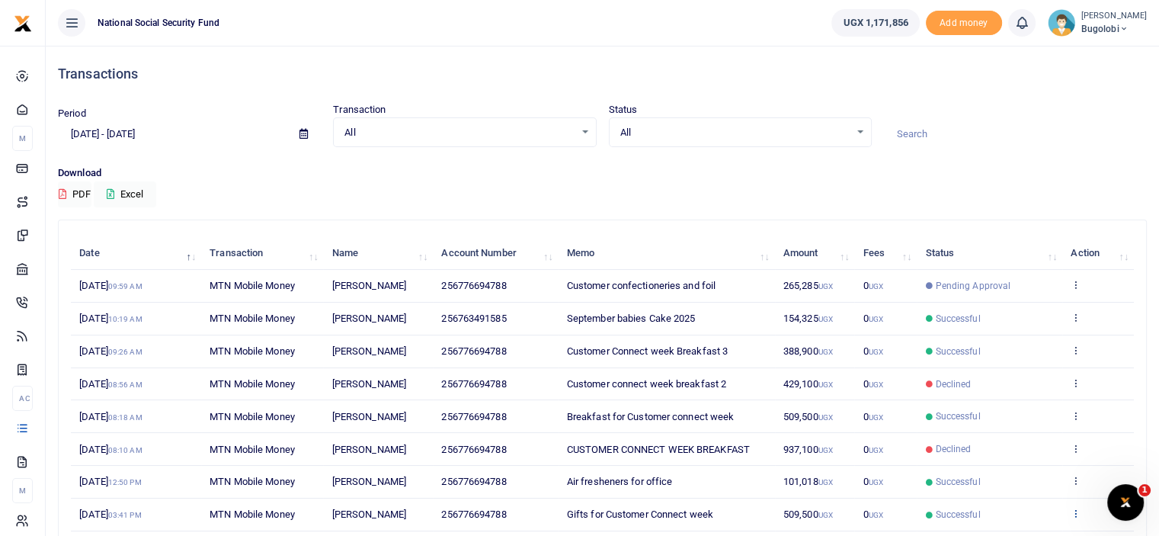
click at [1076, 513] on icon at bounding box center [1075, 512] width 10 height 11
click at [1025, 454] on link "View details" at bounding box center [1020, 455] width 120 height 21
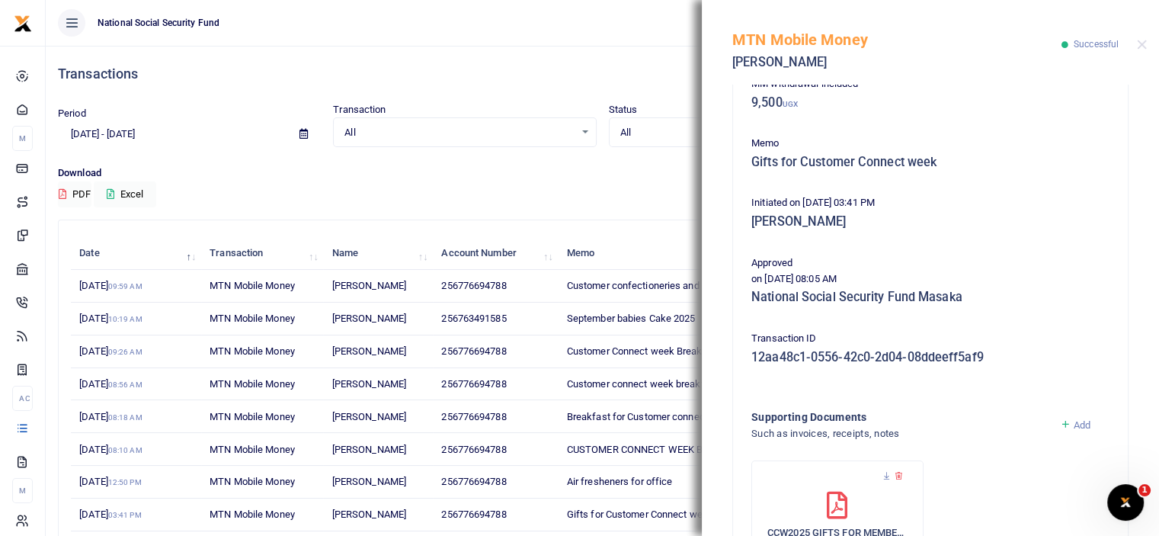
scroll to position [280, 0]
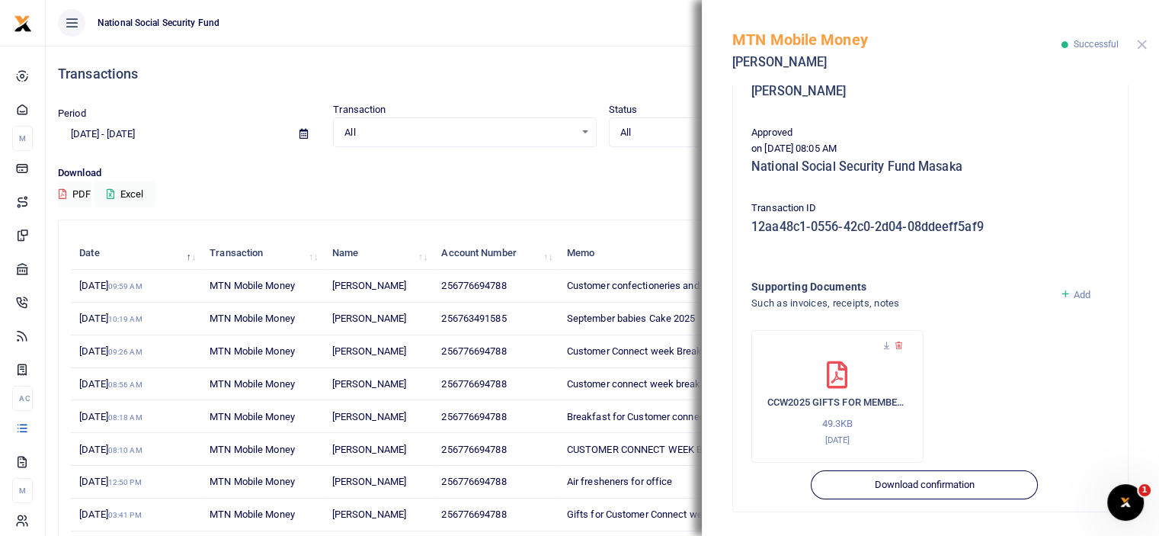
click at [1140, 42] on button "Close" at bounding box center [1142, 45] width 10 height 10
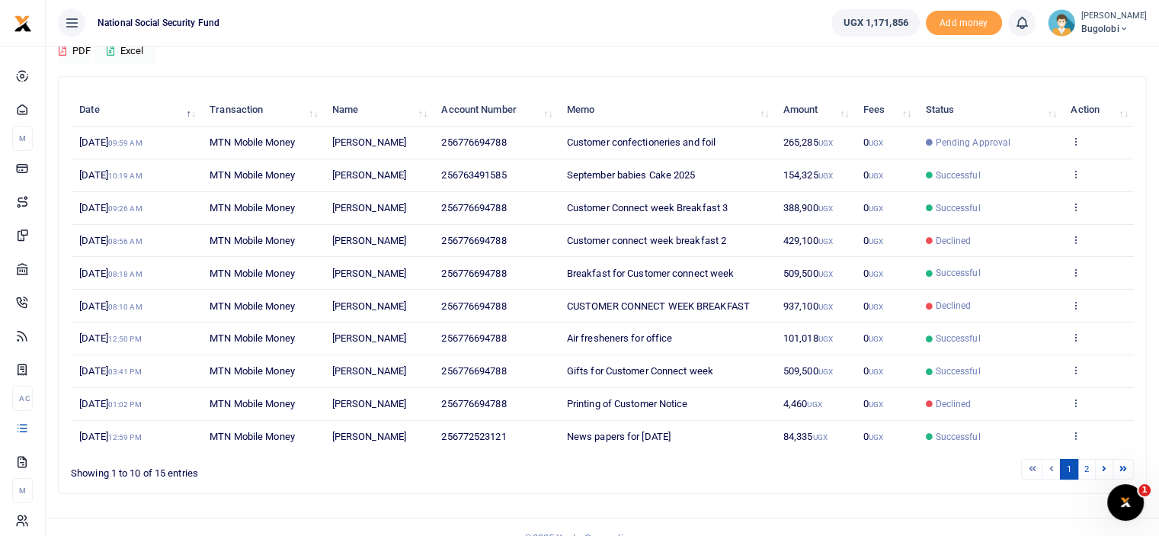
scroll to position [152, 0]
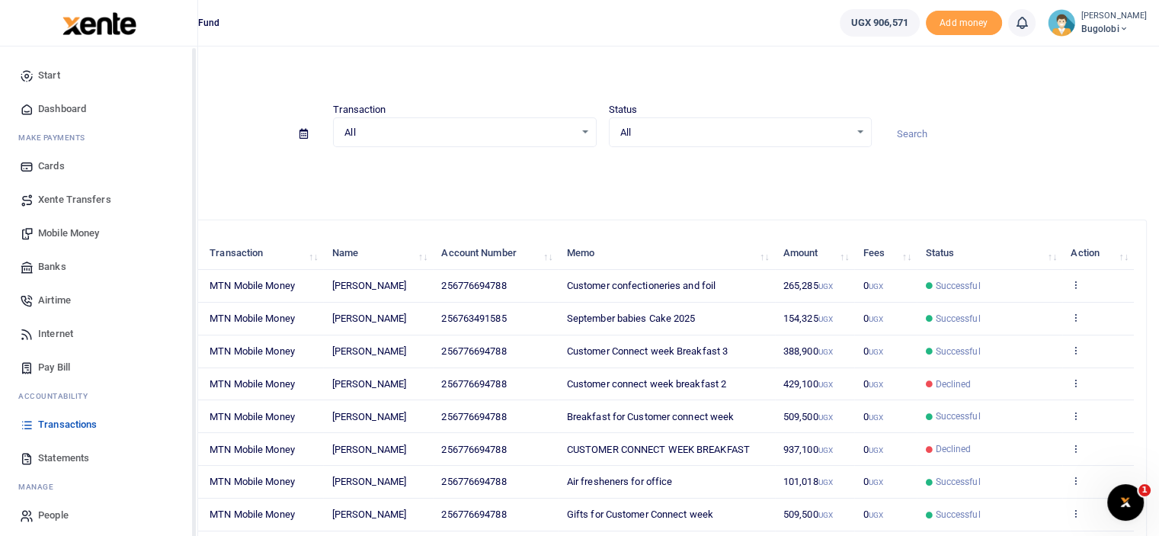
click at [51, 107] on span "Dashboard" at bounding box center [62, 108] width 48 height 15
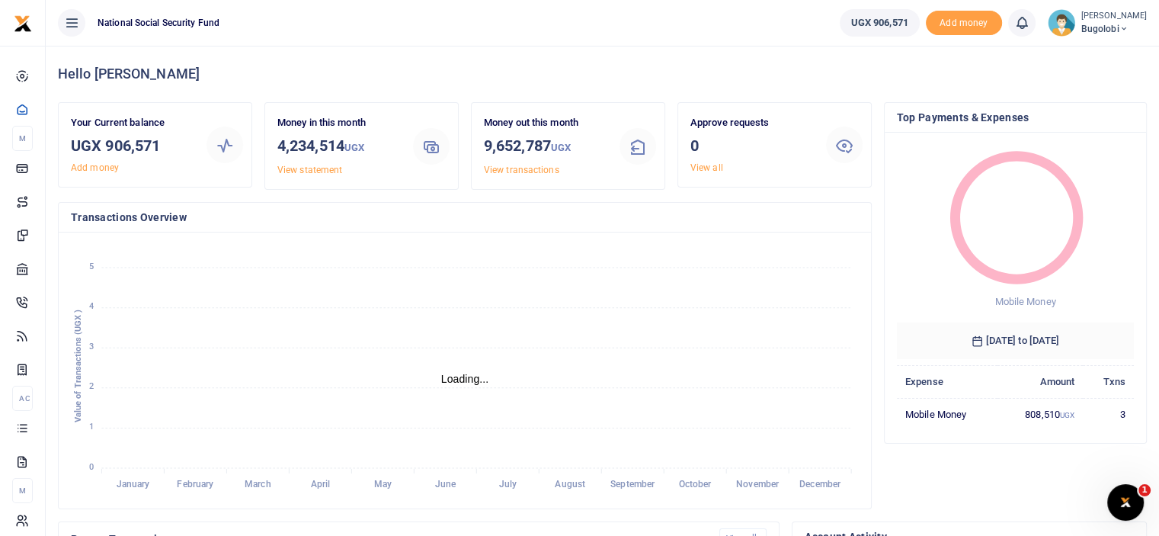
scroll to position [12, 12]
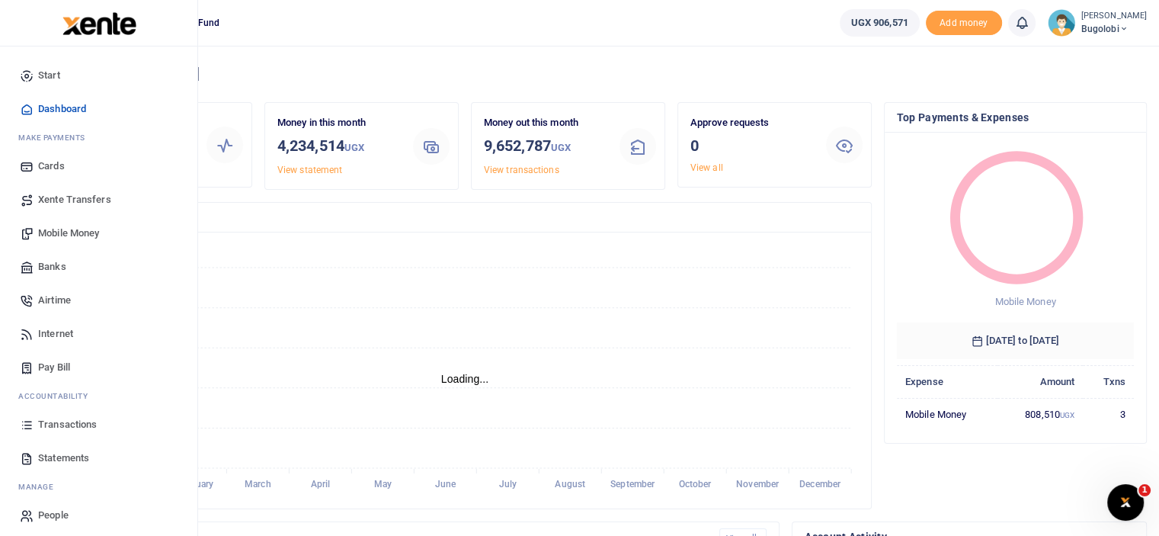
click at [85, 427] on span "Transactions" at bounding box center [67, 424] width 59 height 15
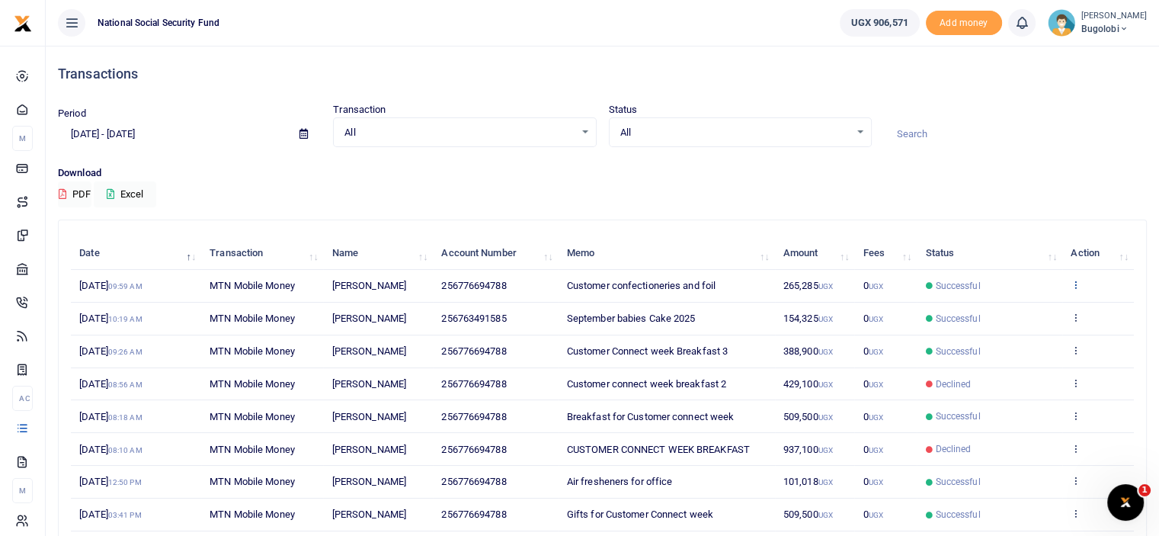
click at [1076, 286] on icon at bounding box center [1075, 284] width 10 height 11
click at [1012, 312] on link "View details" at bounding box center [1020, 309] width 120 height 21
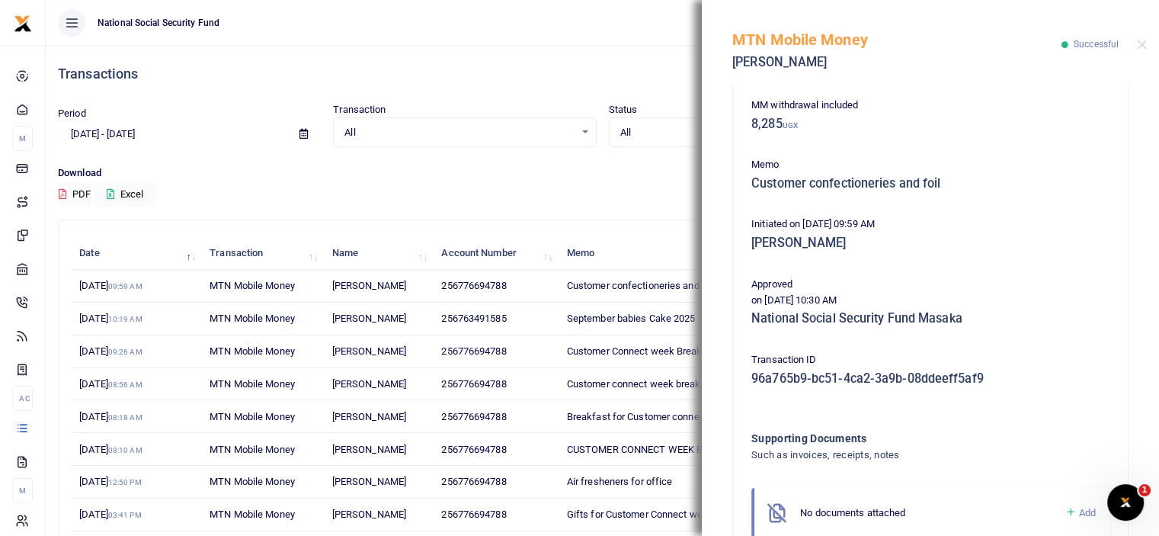
scroll to position [215, 0]
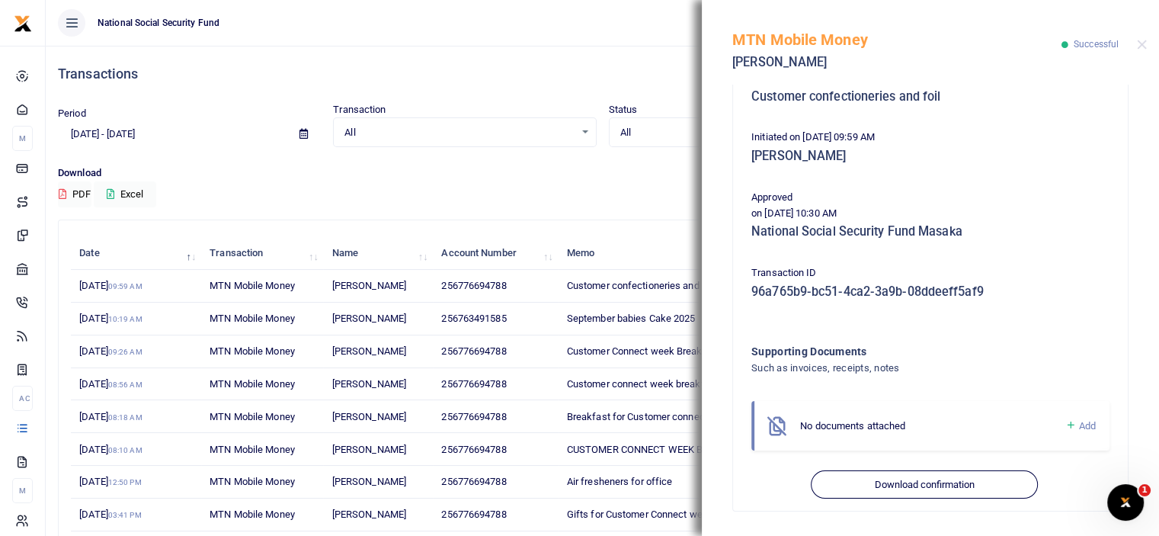
click at [1082, 424] on span "Add" at bounding box center [1087, 425] width 17 height 11
click at [1064, 426] on link "Add" at bounding box center [1079, 426] width 31 height 18
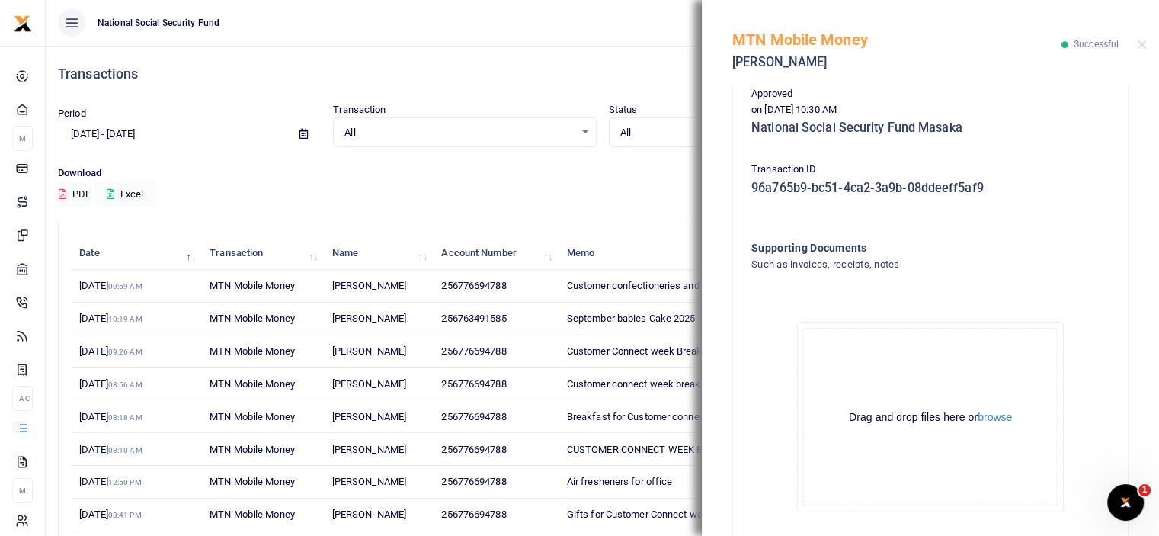
scroll to position [385, 0]
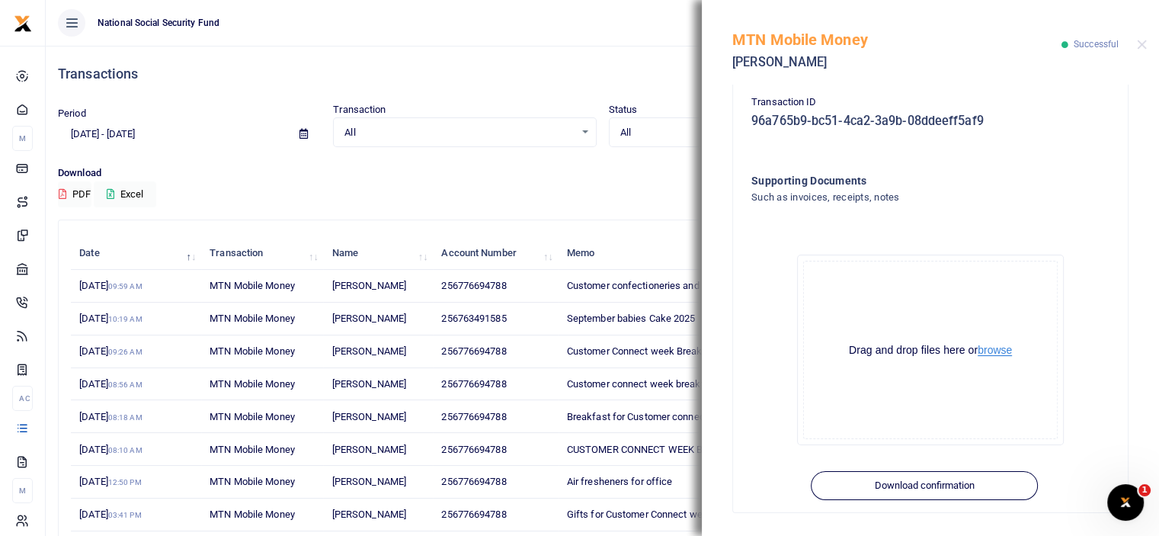
click at [996, 347] on button "browse" at bounding box center [994, 349] width 34 height 11
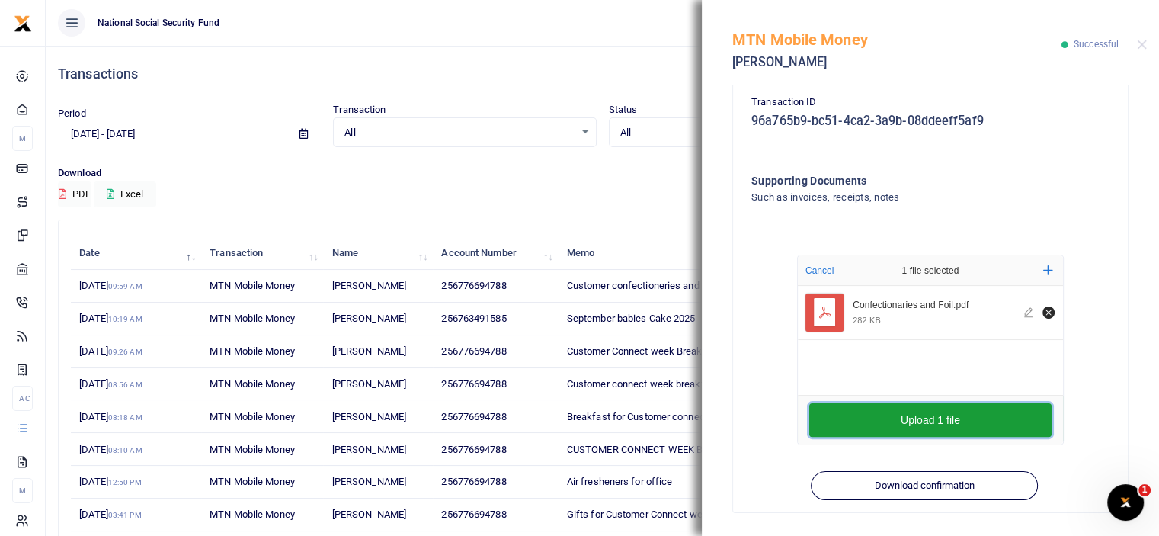
click at [974, 422] on button "Upload 1 file" at bounding box center [930, 420] width 242 height 34
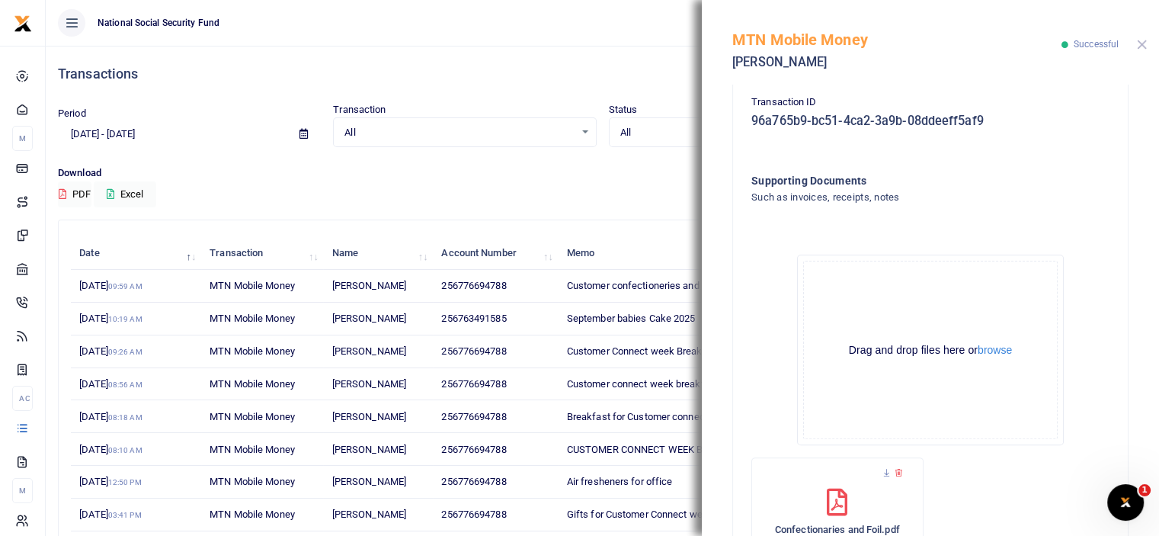
click at [1143, 41] on button "Close" at bounding box center [1142, 45] width 10 height 10
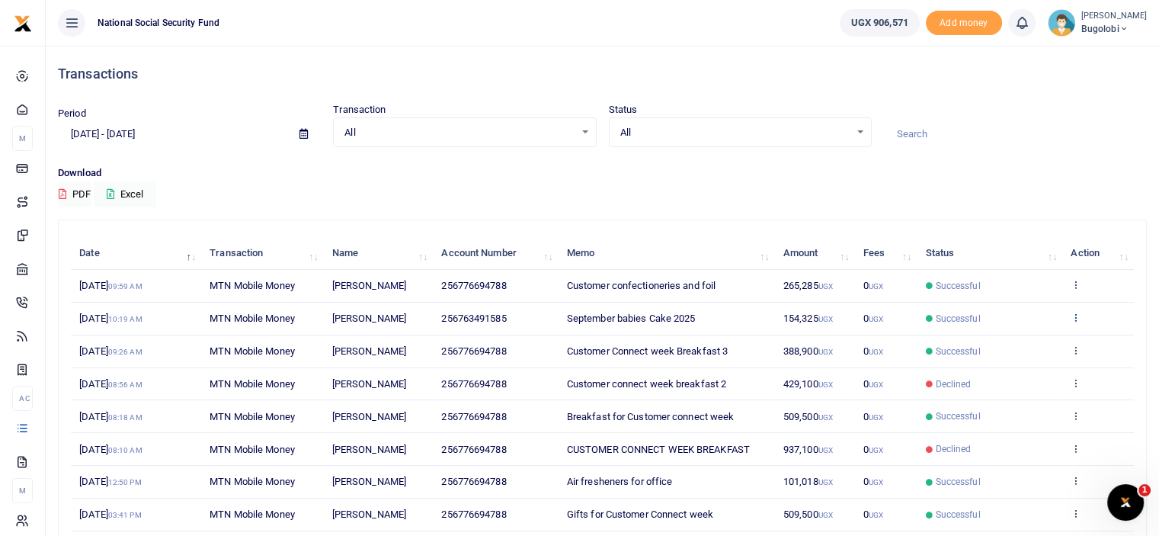
click at [1075, 316] on icon at bounding box center [1075, 317] width 10 height 11
click at [1038, 337] on link "View details" at bounding box center [1020, 342] width 120 height 21
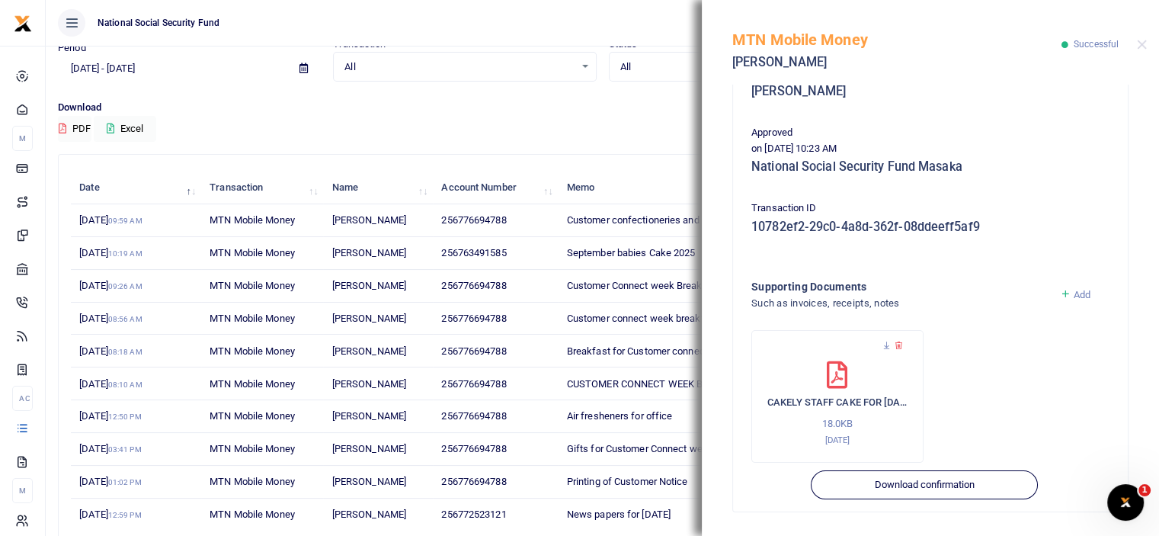
scroll to position [162, 0]
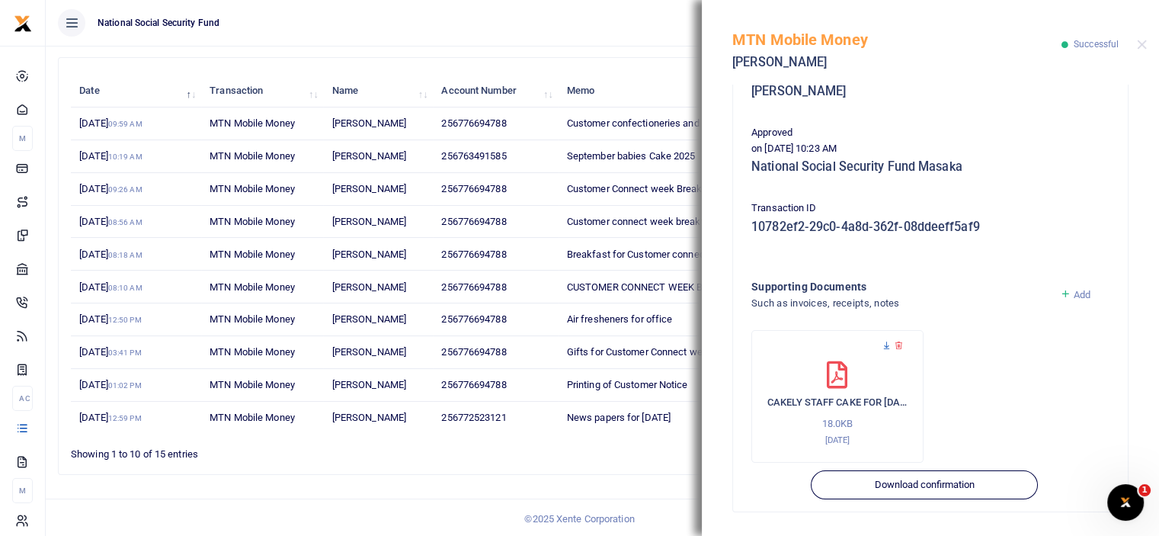
click at [886, 349] on icon at bounding box center [886, 346] width 10 height 10
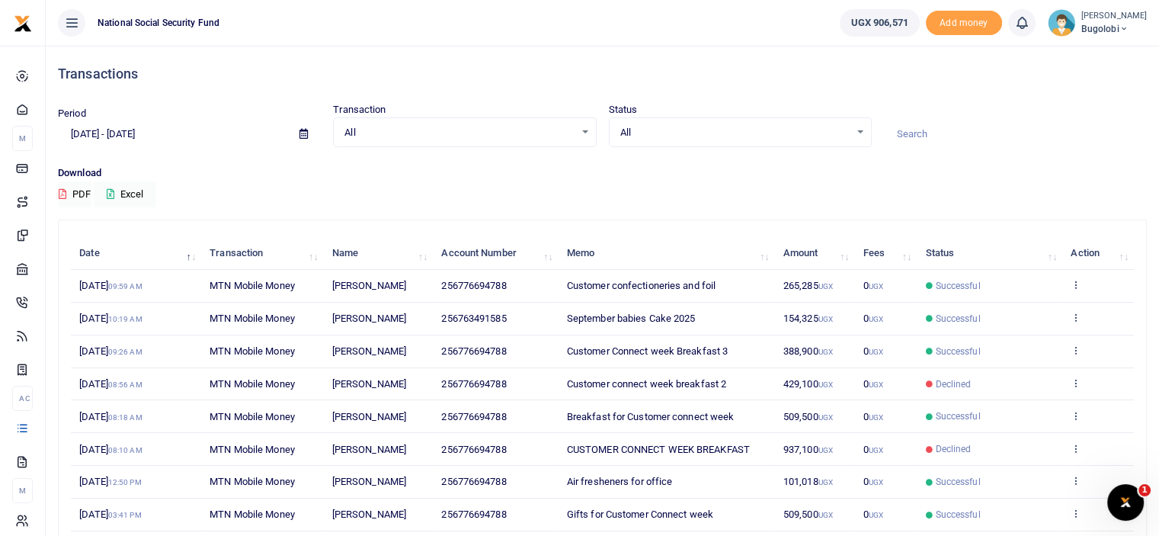
scroll to position [76, 0]
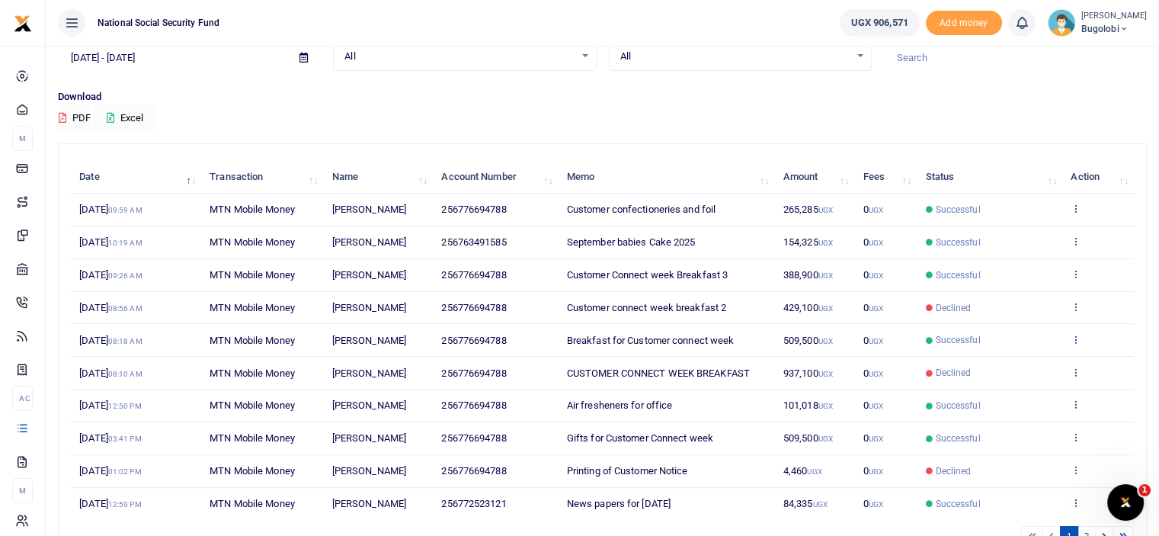
click at [1073, 342] on icon at bounding box center [1075, 339] width 10 height 11
click at [1047, 362] on link "View details" at bounding box center [1020, 363] width 120 height 21
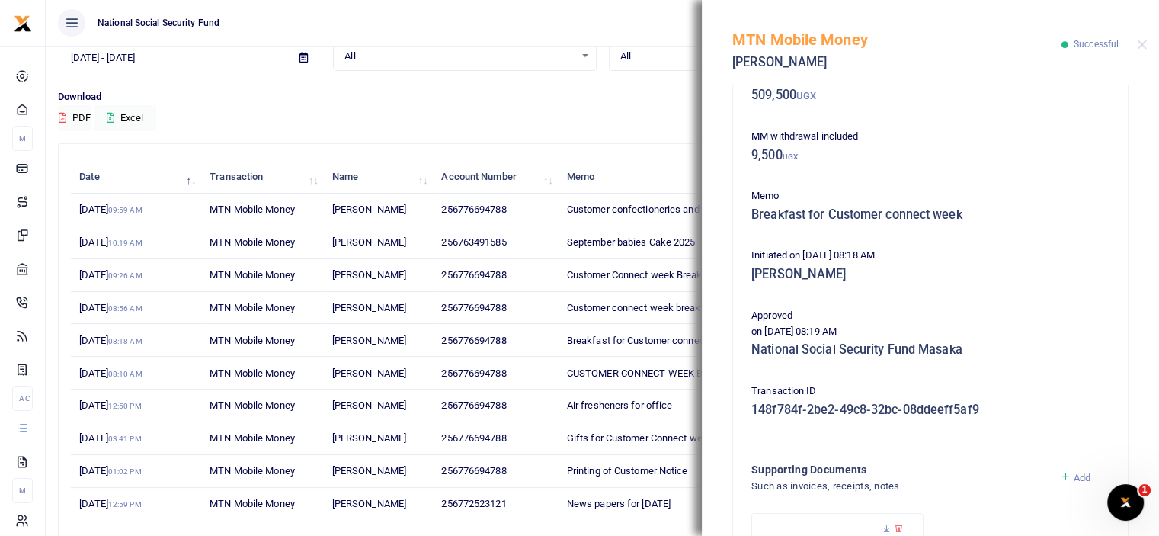
scroll to position [280, 0]
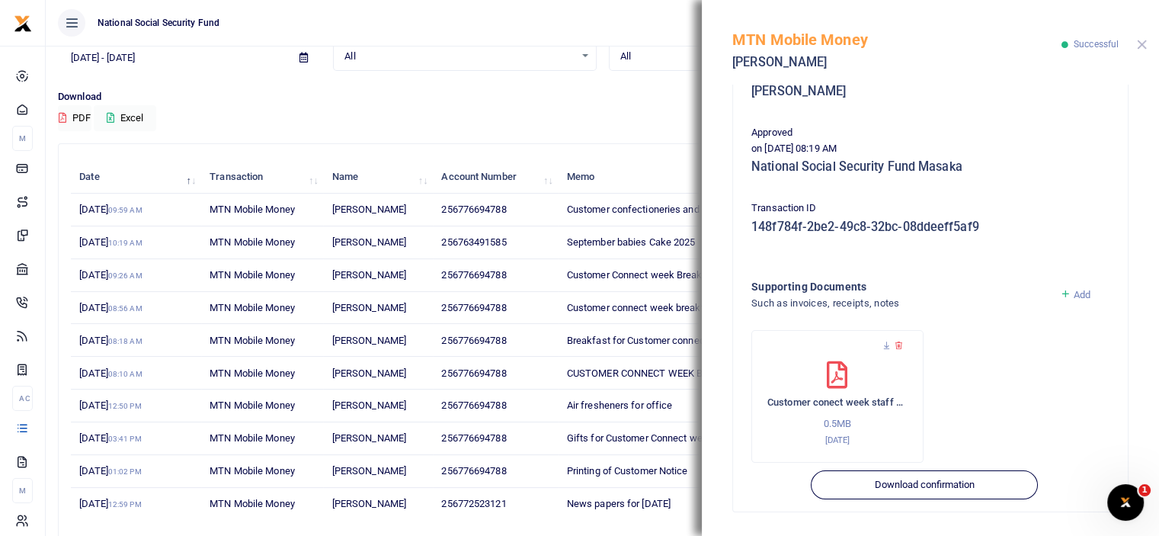
click at [1144, 50] on div "MTN Mobile Money [PERSON_NAME] Successful" at bounding box center [930, 42] width 457 height 85
click at [1143, 45] on button "Close" at bounding box center [1142, 45] width 10 height 10
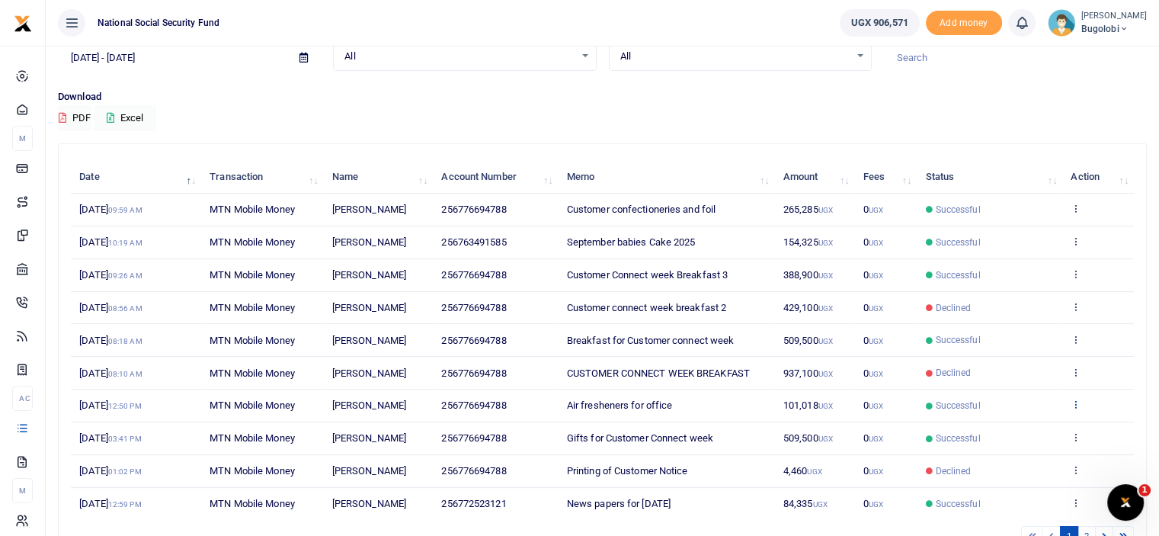
click at [1074, 402] on icon at bounding box center [1075, 403] width 10 height 11
click at [1021, 436] on link "View details" at bounding box center [1020, 428] width 120 height 21
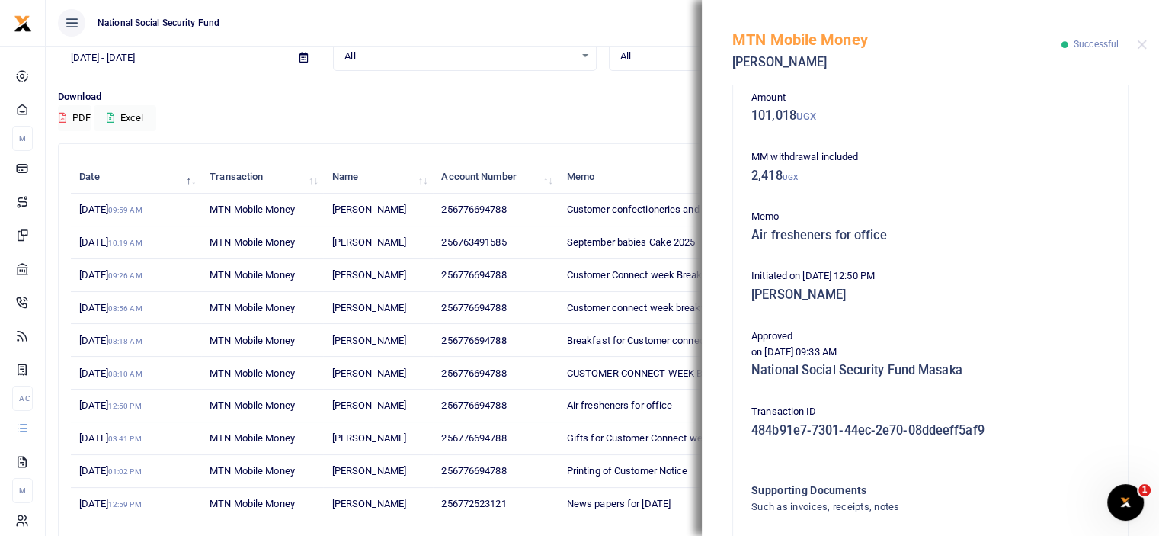
scroll to position [215, 0]
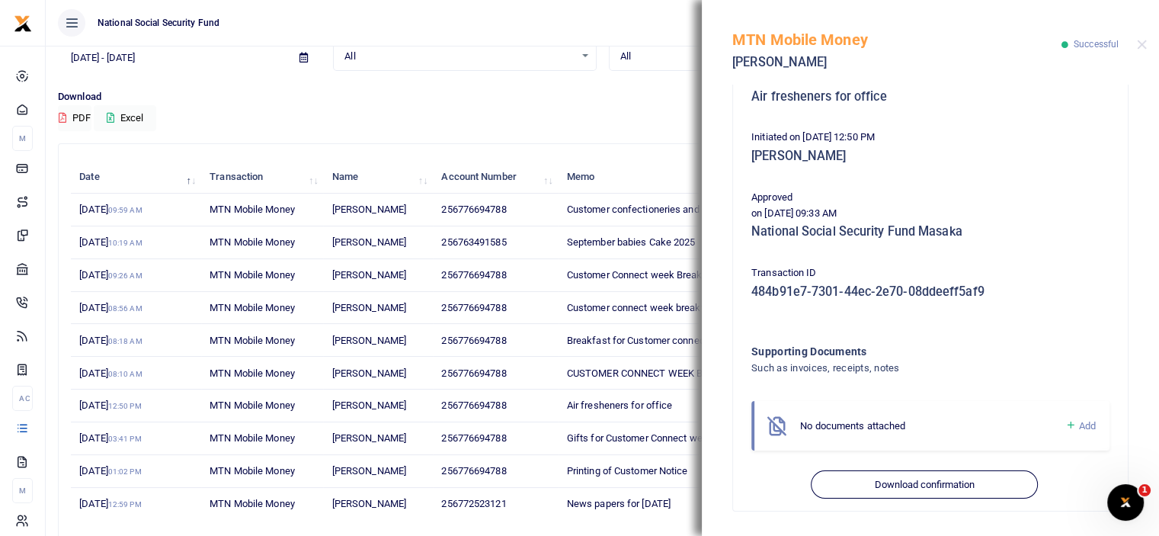
click at [1079, 425] on span "Add" at bounding box center [1087, 425] width 17 height 11
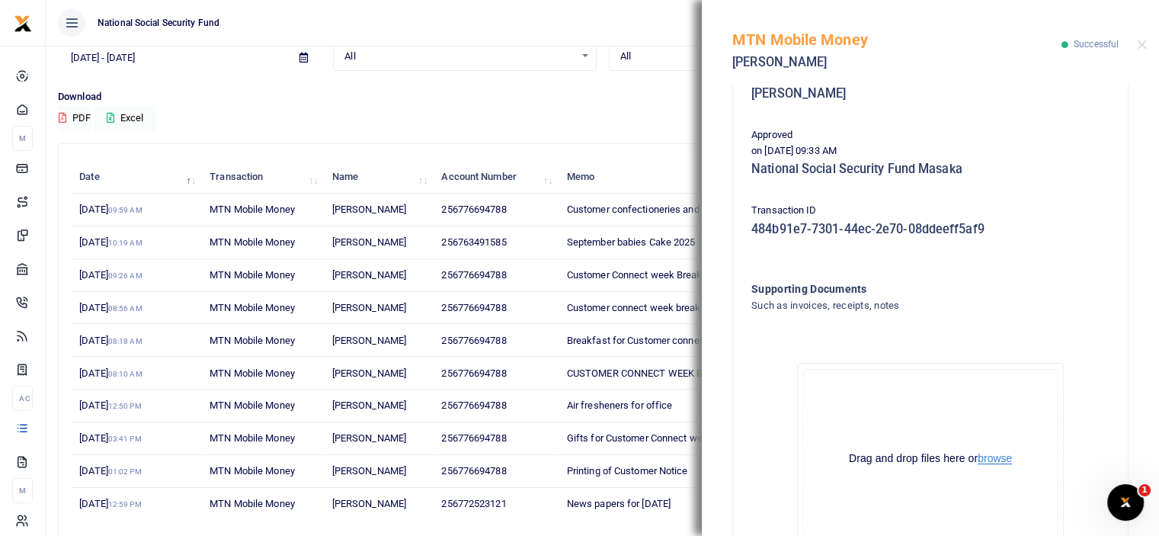
scroll to position [385, 0]
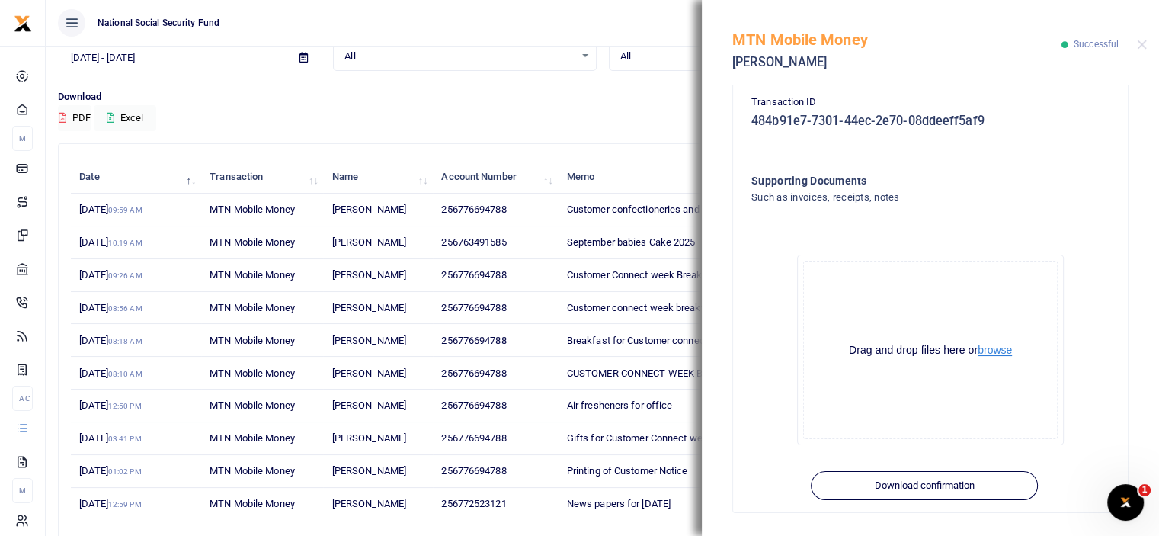
click at [996, 352] on button "browse" at bounding box center [994, 349] width 34 height 11
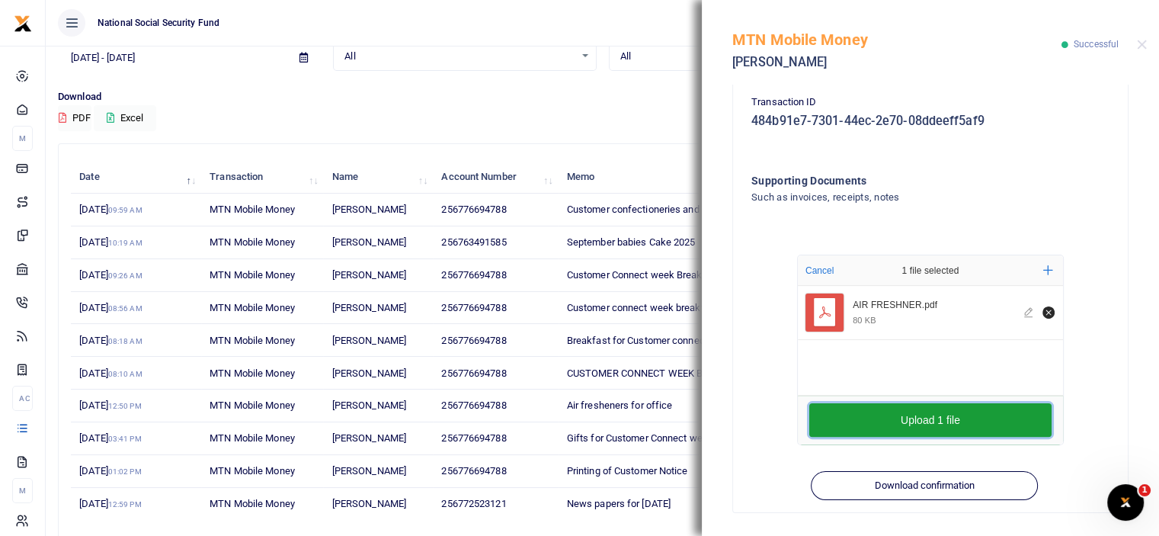
click at [907, 426] on button "Upload 1 file" at bounding box center [930, 420] width 242 height 34
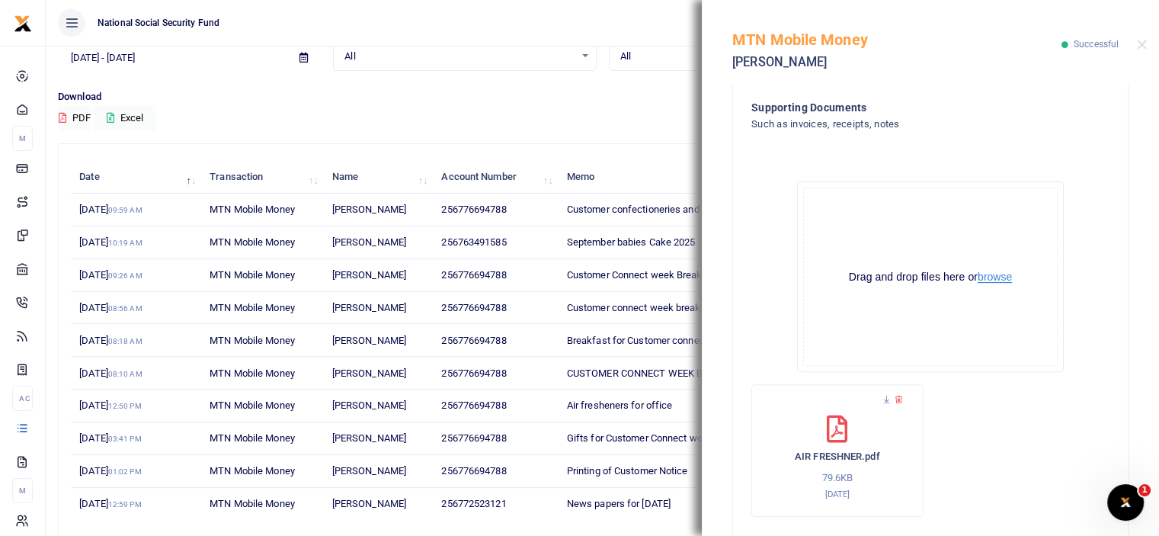
scroll to position [530, 0]
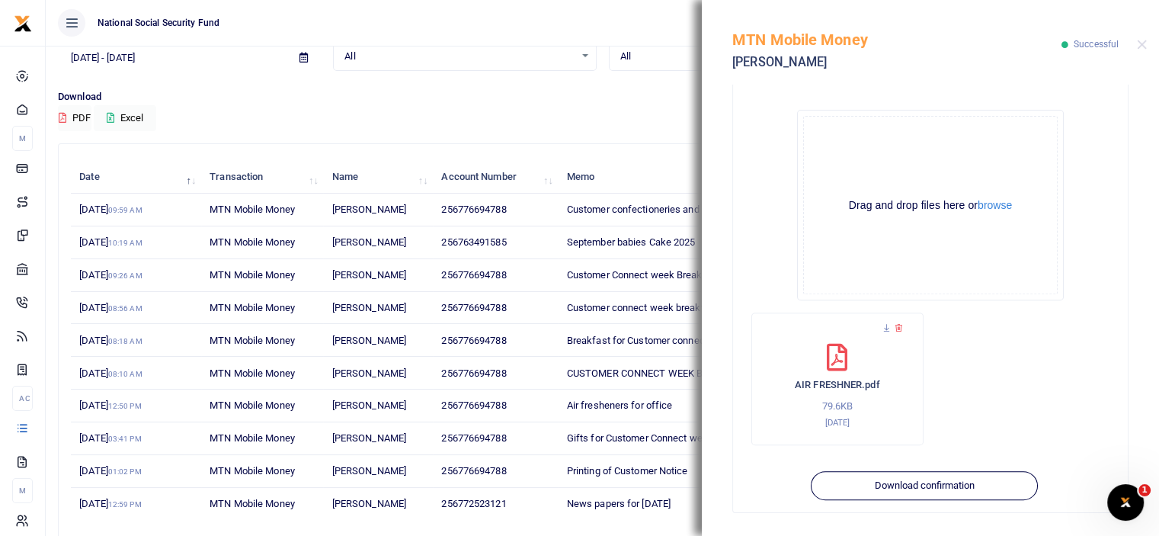
click at [1146, 43] on div "MTN Mobile Money [PERSON_NAME] Successful" at bounding box center [930, 42] width 457 height 85
click at [1134, 48] on div "MTN Mobile Money [PERSON_NAME] Successful" at bounding box center [930, 42] width 457 height 85
click at [1140, 46] on button "Close" at bounding box center [1142, 45] width 10 height 10
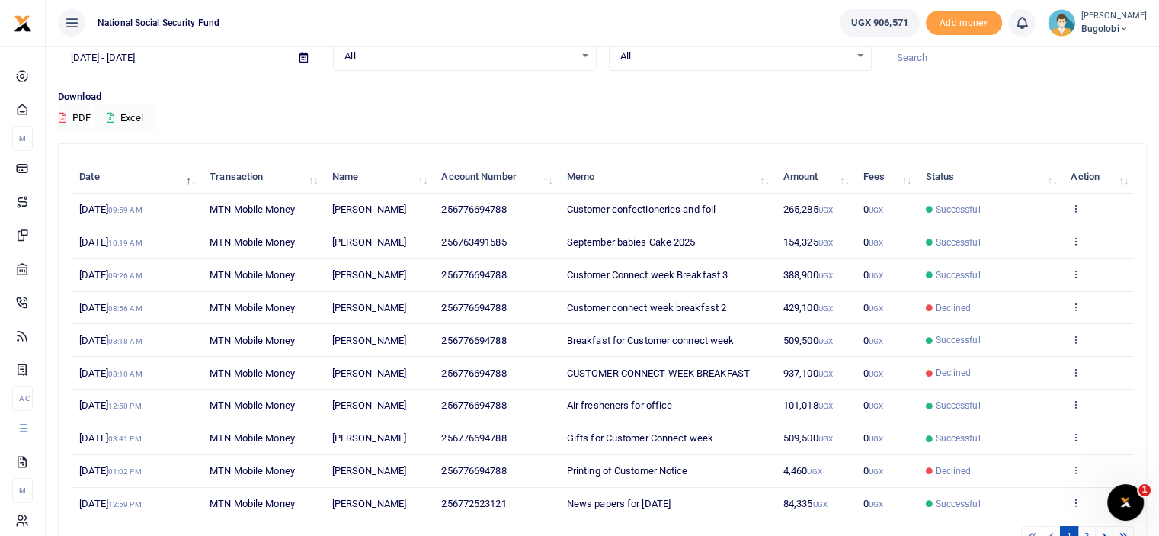
click at [1076, 436] on icon at bounding box center [1075, 436] width 10 height 11
click at [1009, 457] on link "View details" at bounding box center [1020, 461] width 120 height 21
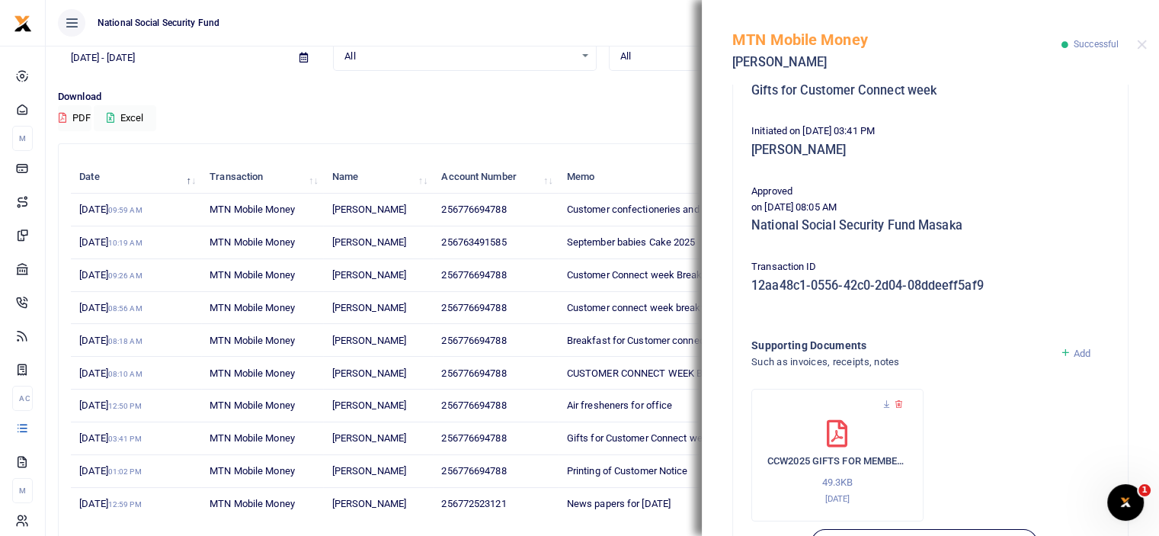
scroll to position [280, 0]
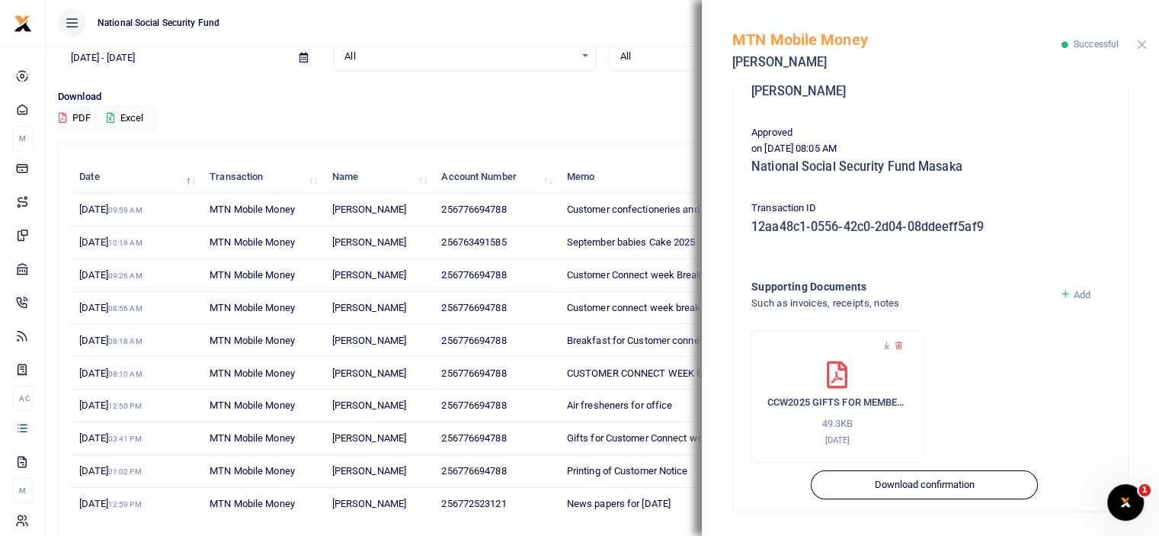
click at [1140, 47] on button "Close" at bounding box center [1142, 45] width 10 height 10
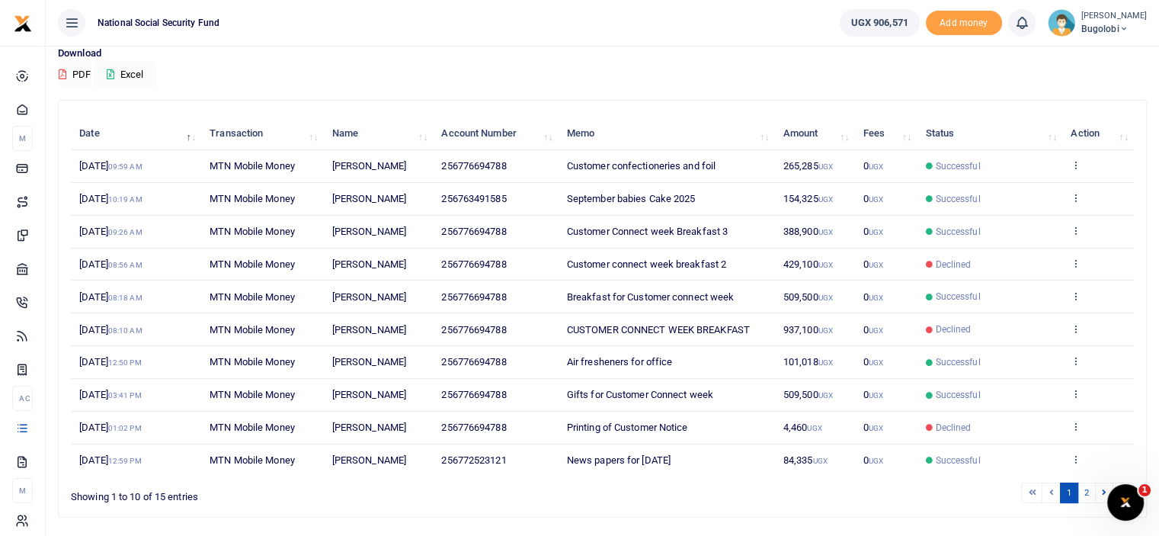
scroll to position [162, 0]
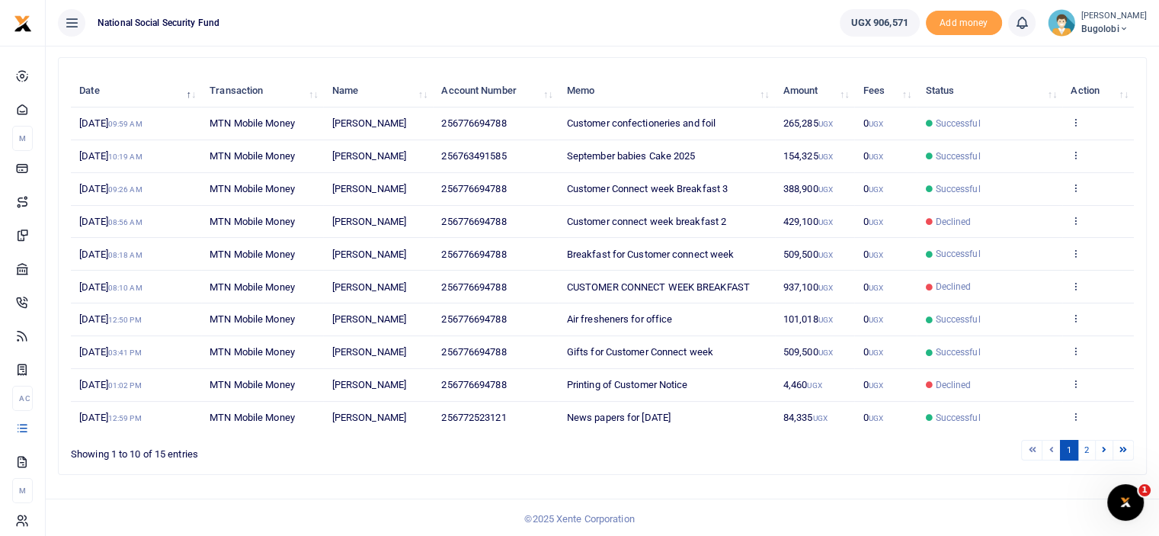
click at [1066, 411] on td "View details Send again" at bounding box center [1098, 417] width 72 height 32
click at [1074, 411] on icon at bounding box center [1075, 416] width 10 height 11
click at [1004, 362] on link "View details" at bounding box center [1020, 358] width 120 height 21
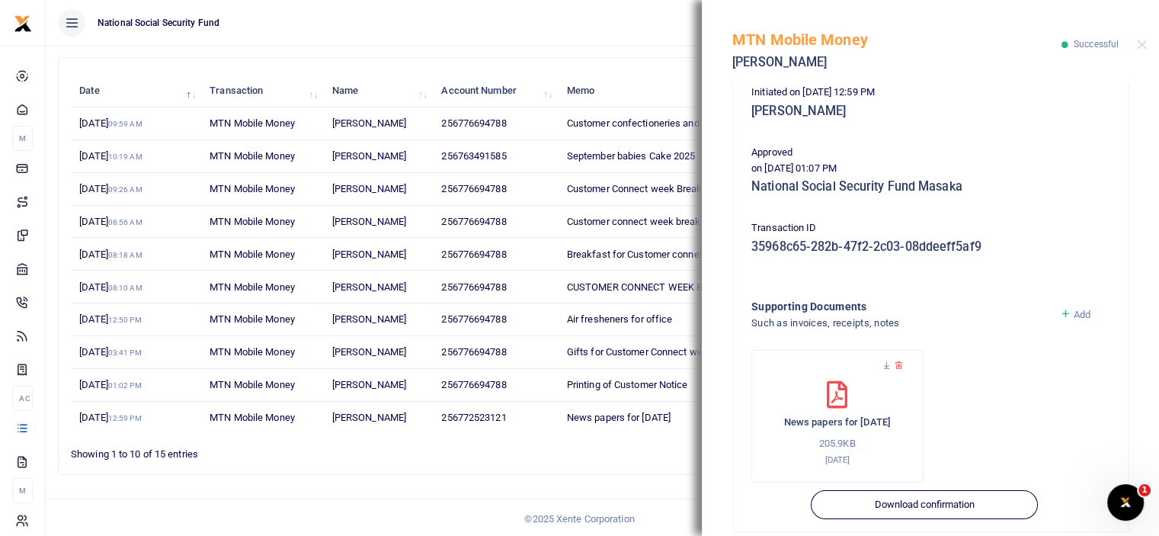
scroll to position [280, 0]
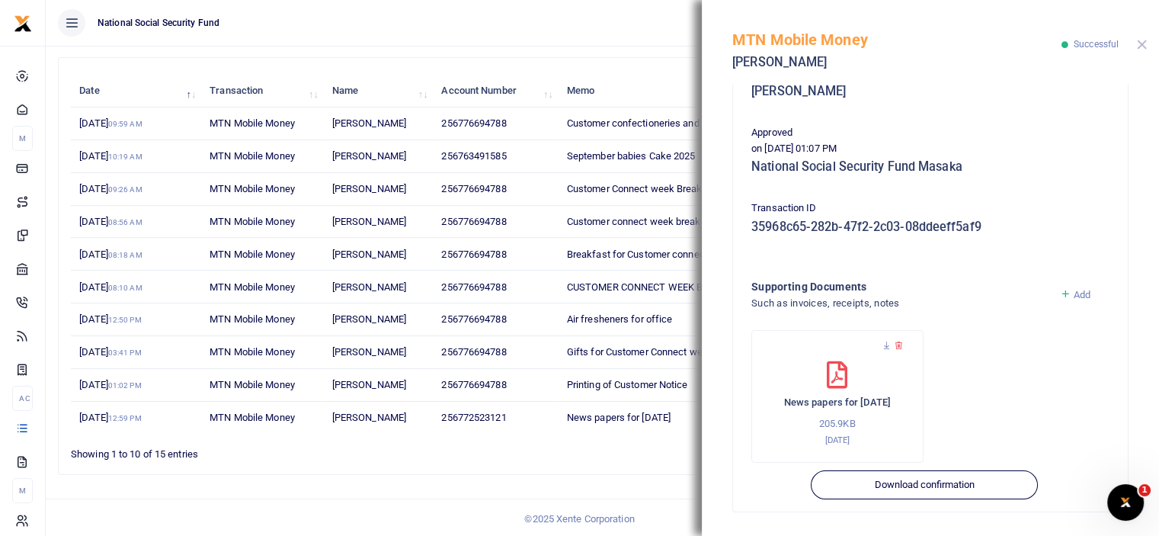
click at [1140, 46] on button "Close" at bounding box center [1142, 45] width 10 height 10
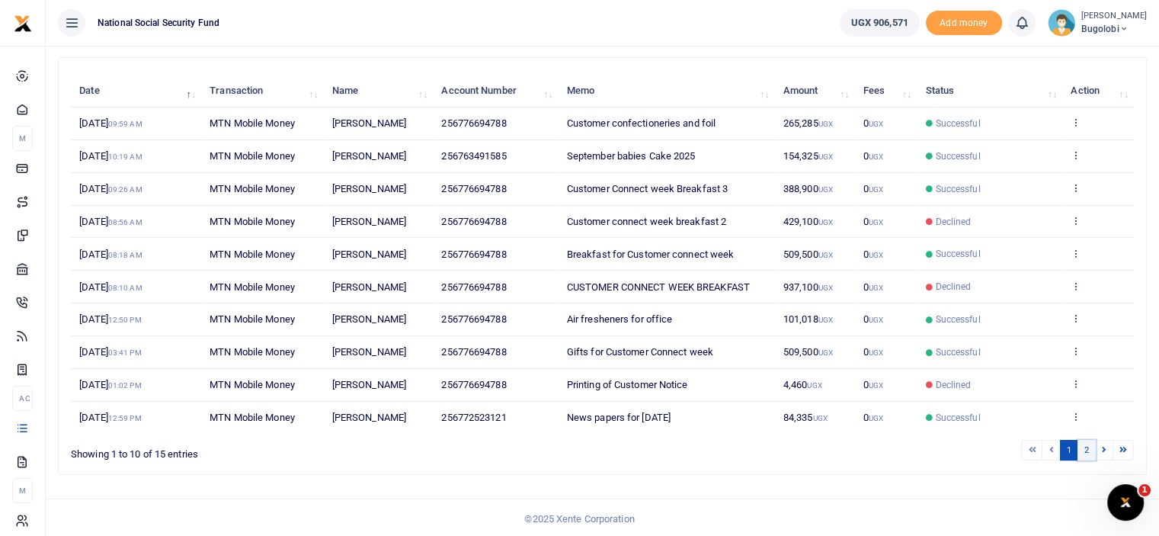
click at [1082, 443] on link "2" at bounding box center [1086, 450] width 18 height 21
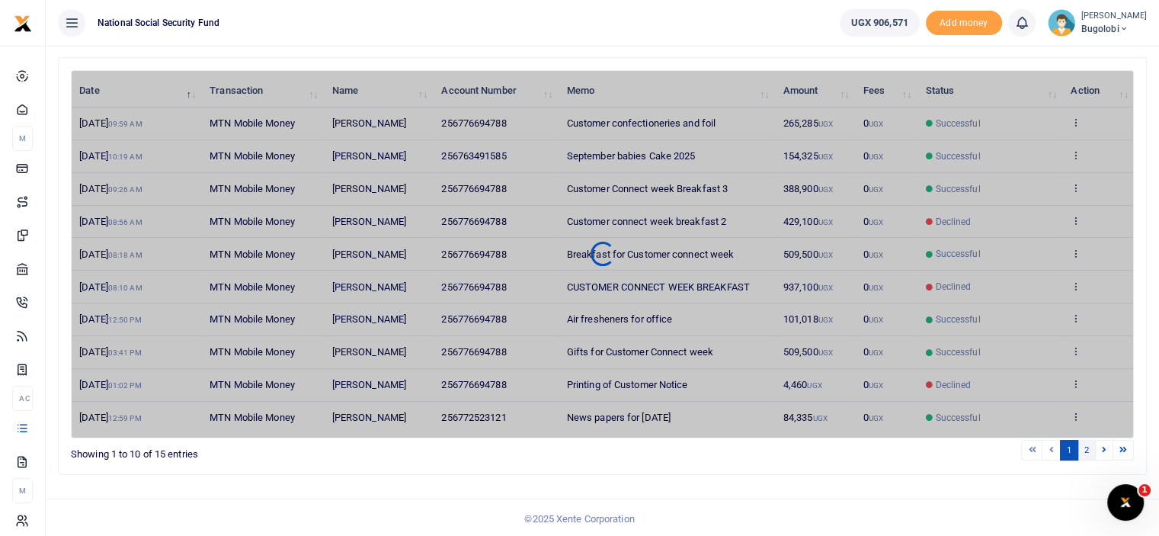
scroll to position [14, 0]
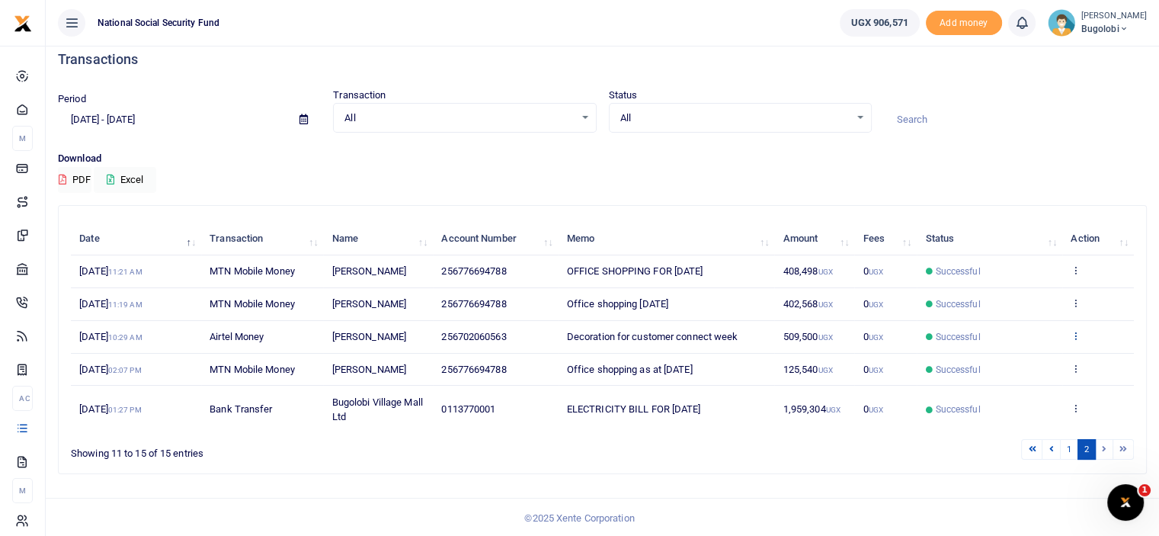
click at [1076, 333] on icon at bounding box center [1075, 335] width 10 height 11
click at [998, 347] on div "View details Send again" at bounding box center [1020, 377] width 122 height 69
click at [1076, 338] on icon at bounding box center [1075, 335] width 10 height 11
click at [1022, 362] on link "View details" at bounding box center [1020, 360] width 120 height 21
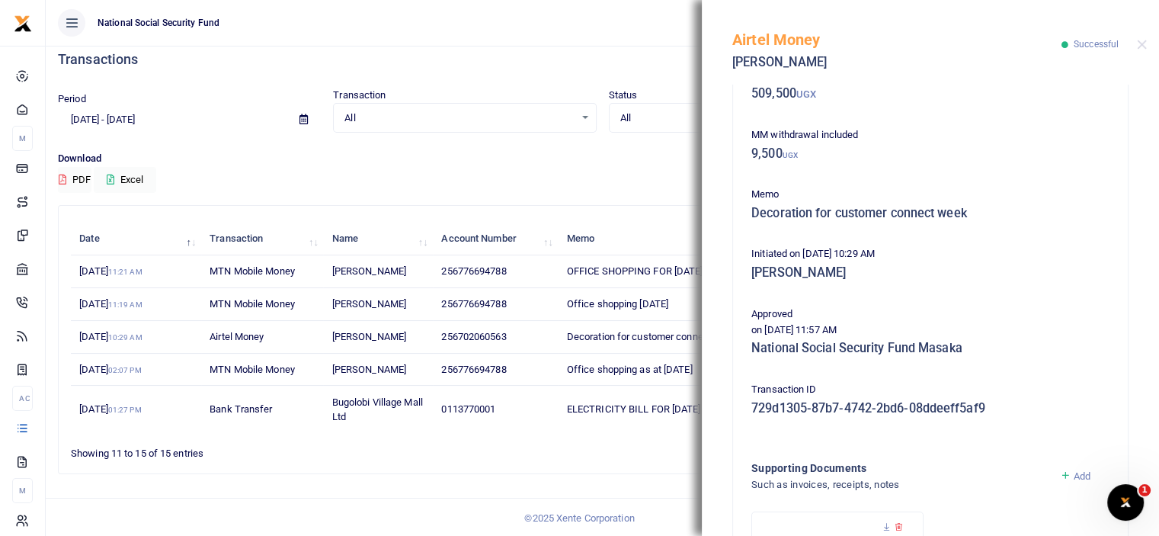
scroll to position [280, 0]
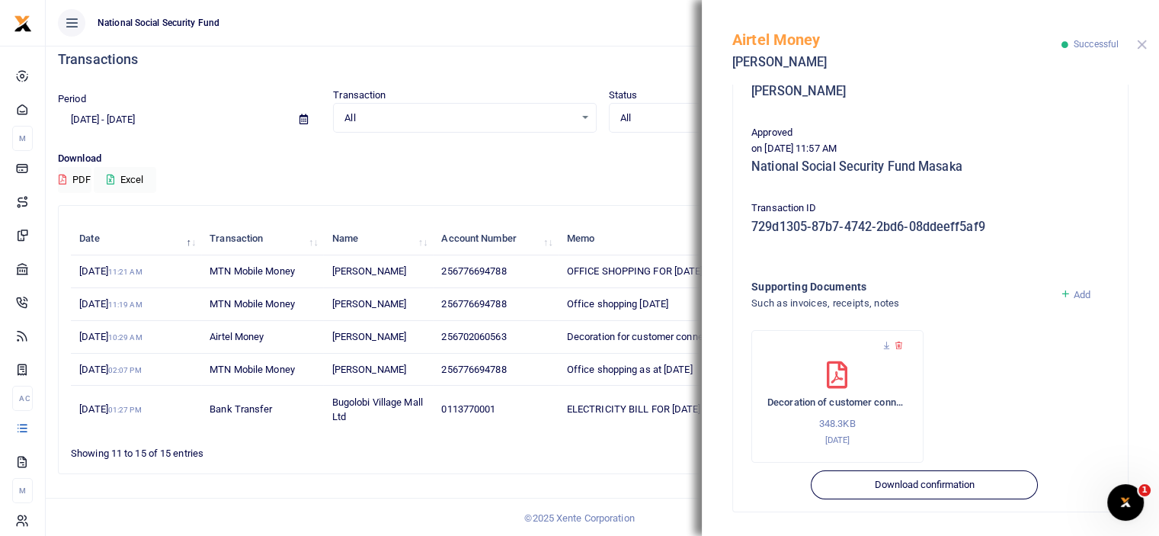
click at [1142, 43] on button "Close" at bounding box center [1142, 45] width 10 height 10
